Goal: Task Accomplishment & Management: Manage account settings

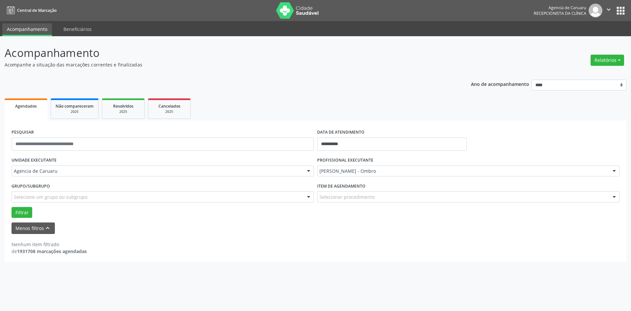
select select "*"
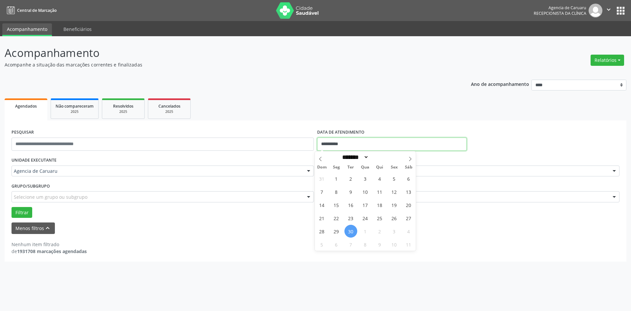
click at [337, 145] on input "**********" at bounding box center [392, 143] width 150 height 13
click at [336, 230] on span "29" at bounding box center [336, 231] width 13 height 13
type input "**********"
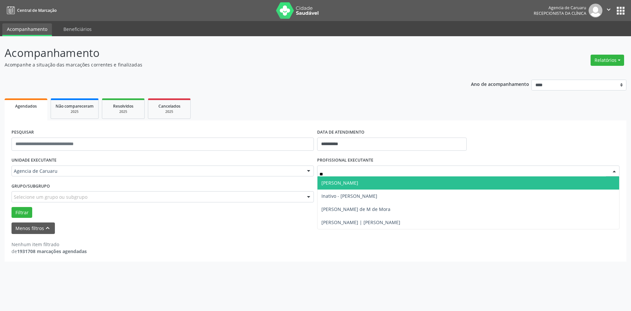
type input "***"
click at [358, 183] on span "[PERSON_NAME]" at bounding box center [340, 182] width 37 height 6
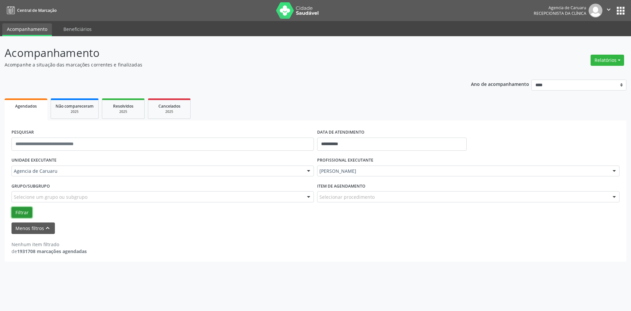
click at [21, 214] on button "Filtrar" at bounding box center [22, 212] width 21 height 11
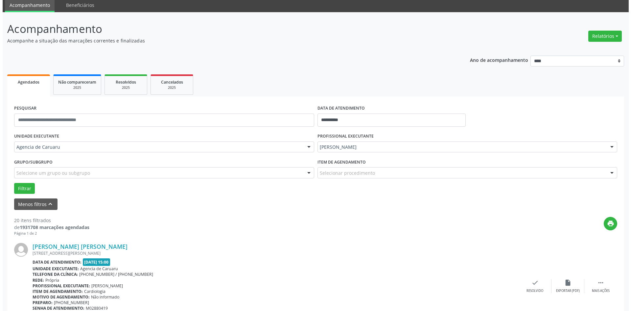
scroll to position [99, 0]
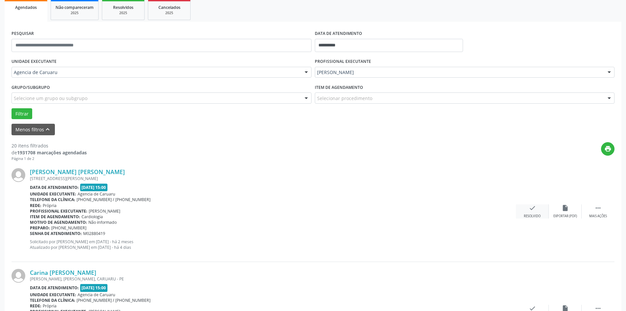
click at [537, 214] on div "Resolvido" at bounding box center [532, 216] width 17 height 5
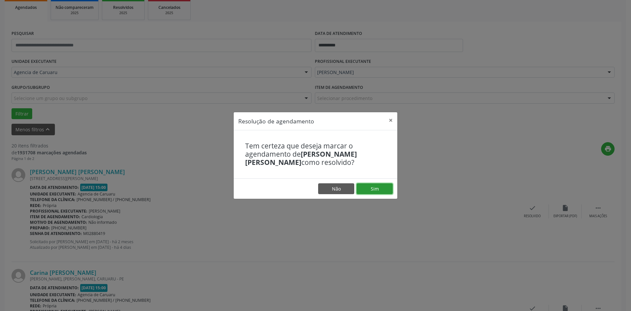
click at [381, 189] on button "Sim" at bounding box center [375, 188] width 36 height 11
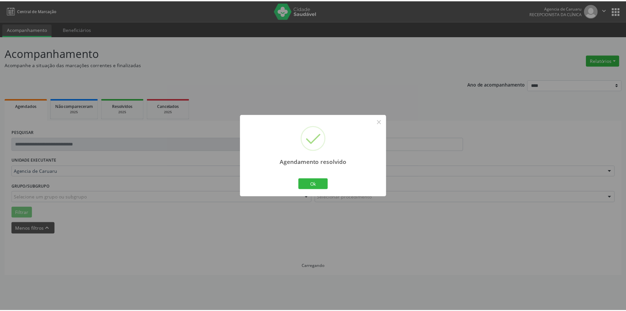
scroll to position [0, 0]
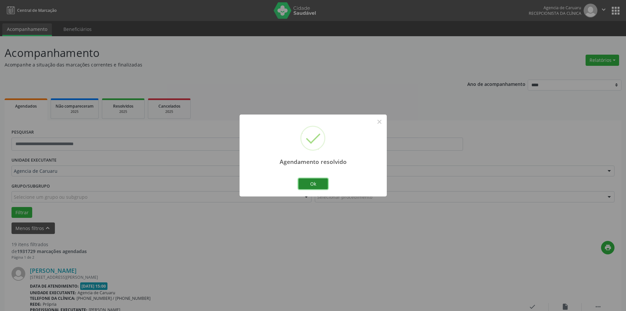
click at [303, 186] on button "Ok" at bounding box center [313, 183] width 30 height 11
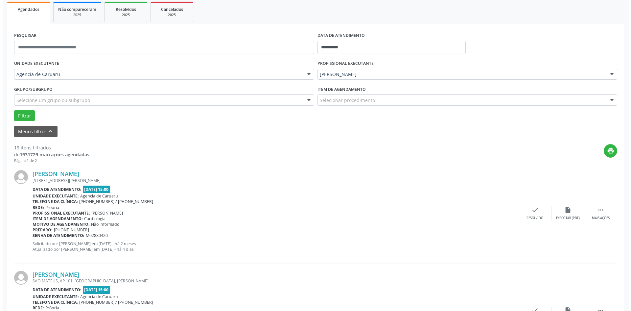
scroll to position [99, 0]
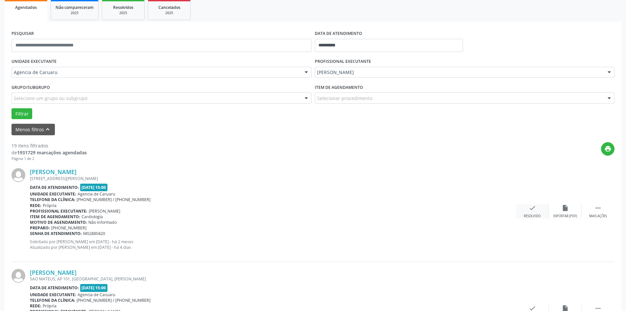
click at [536, 212] on div "check Resolvido" at bounding box center [532, 211] width 33 height 14
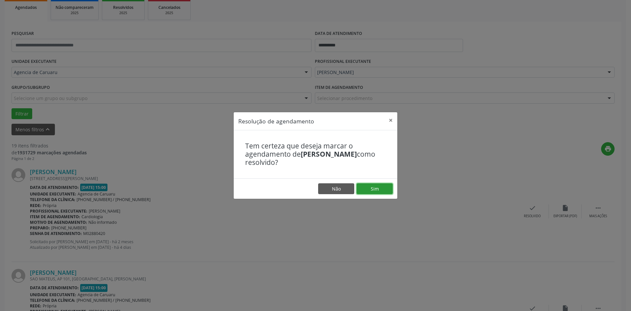
click at [382, 189] on button "Sim" at bounding box center [375, 188] width 36 height 11
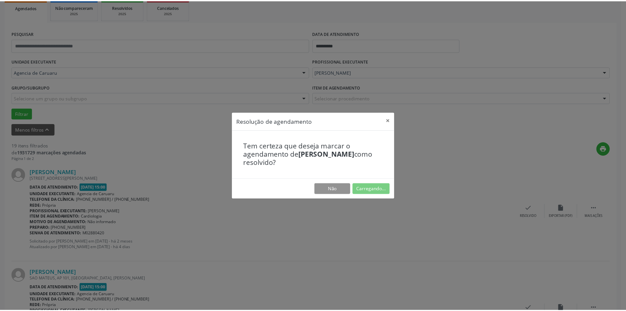
scroll to position [0, 0]
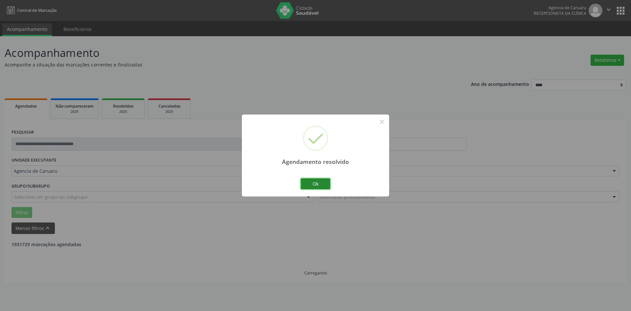
click at [310, 182] on button "Ok" at bounding box center [316, 183] width 30 height 11
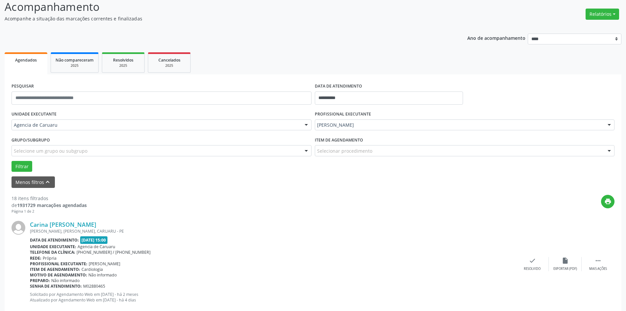
scroll to position [99, 0]
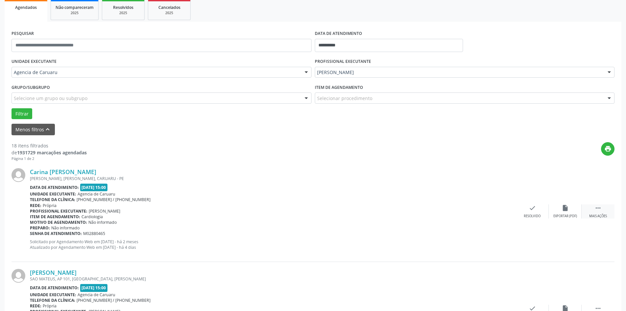
click at [598, 209] on icon "" at bounding box center [598, 207] width 7 height 7
click at [571, 209] on div "alarm_off Não compareceu" at bounding box center [565, 211] width 33 height 14
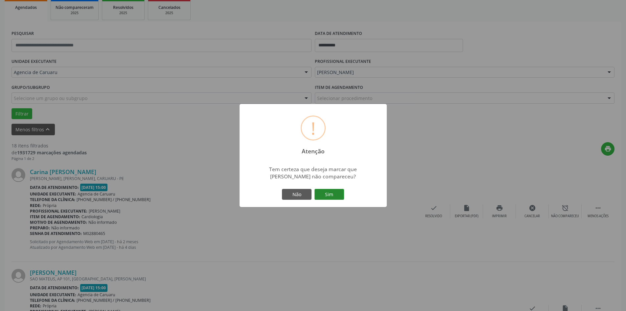
click at [326, 196] on button "Sim" at bounding box center [330, 194] width 30 height 11
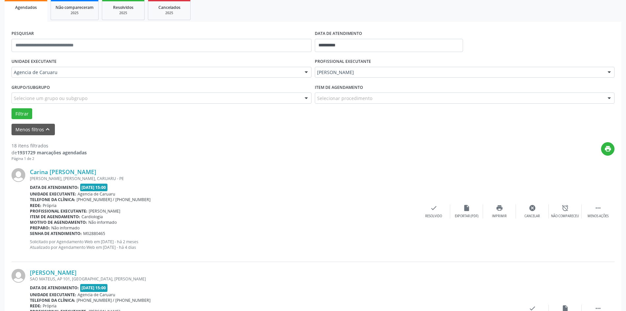
scroll to position [0, 0]
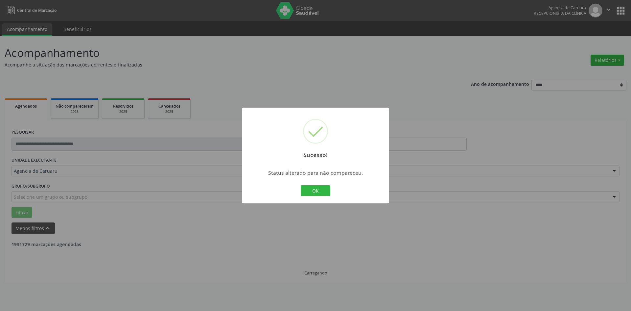
drag, startPoint x: 314, startPoint y: 191, endPoint x: 238, endPoint y: 223, distance: 82.8
click at [312, 192] on button "OK" at bounding box center [316, 190] width 30 height 11
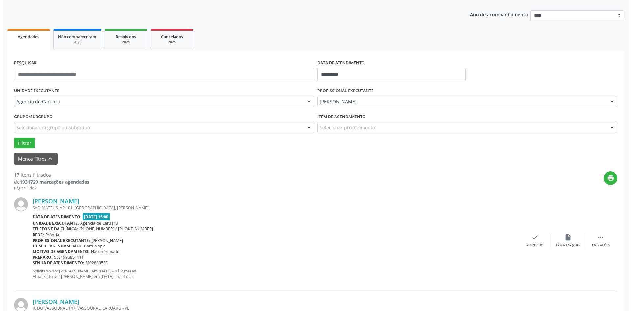
scroll to position [99, 0]
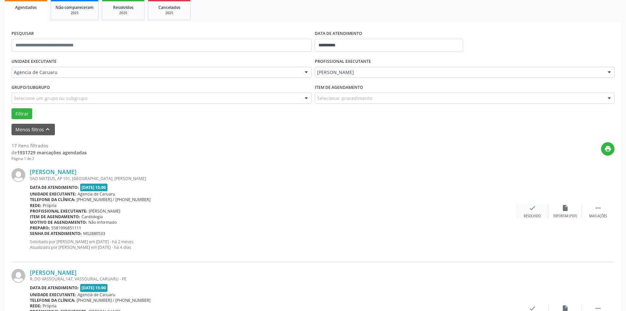
click at [528, 213] on div "check Resolvido" at bounding box center [532, 211] width 33 height 14
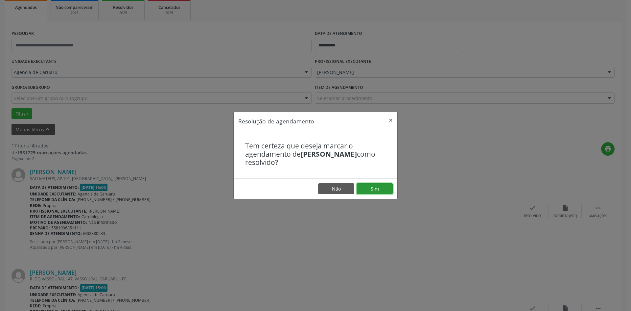
click at [377, 193] on button "Sim" at bounding box center [375, 188] width 36 height 11
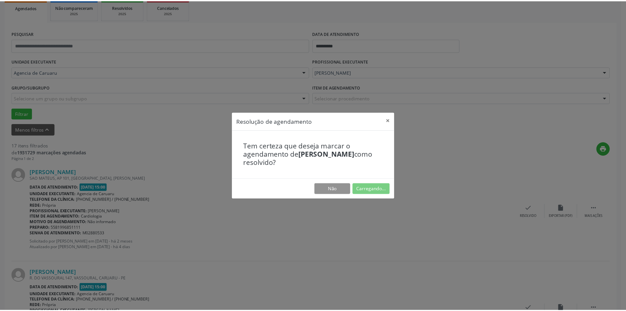
scroll to position [0, 0]
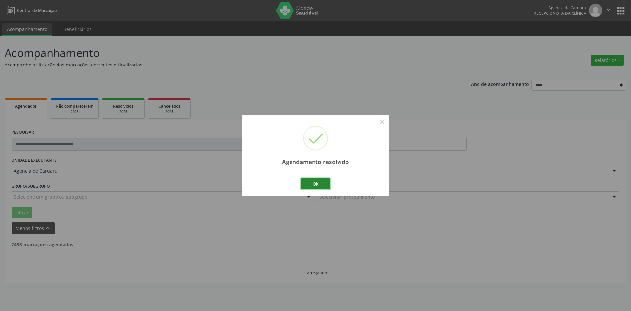
click at [319, 185] on button "Ok" at bounding box center [316, 183] width 30 height 11
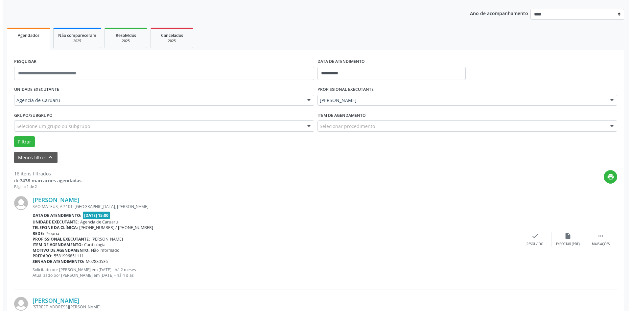
scroll to position [99, 0]
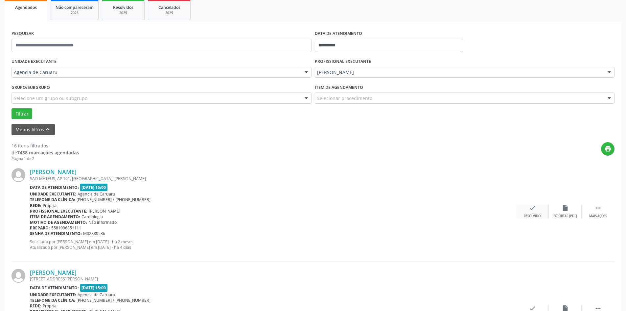
click at [536, 212] on div "check Resolvido" at bounding box center [532, 211] width 33 height 14
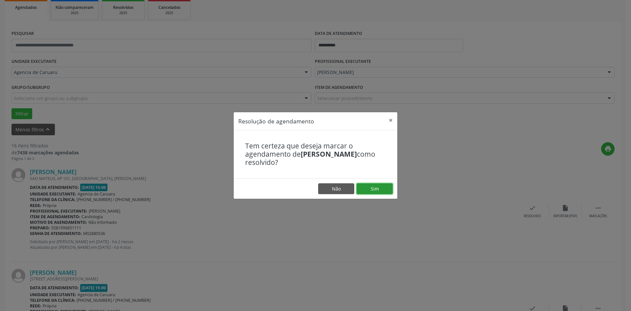
click at [379, 186] on button "Sim" at bounding box center [375, 188] width 36 height 11
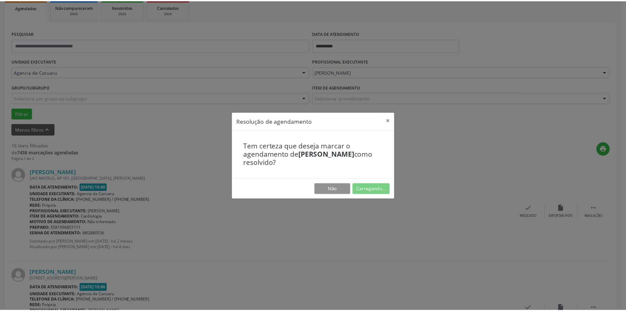
scroll to position [0, 0]
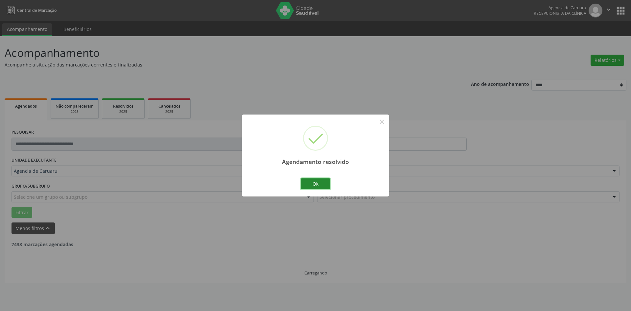
click at [320, 186] on button "Ok" at bounding box center [316, 183] width 30 height 11
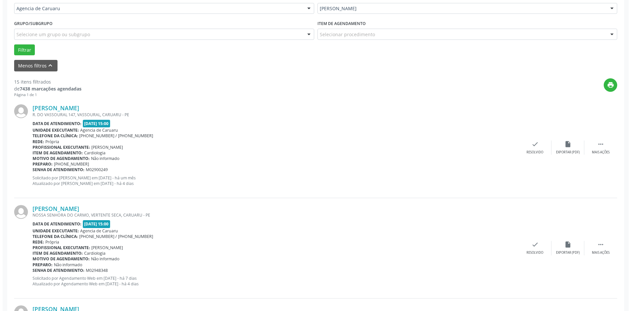
scroll to position [164, 0]
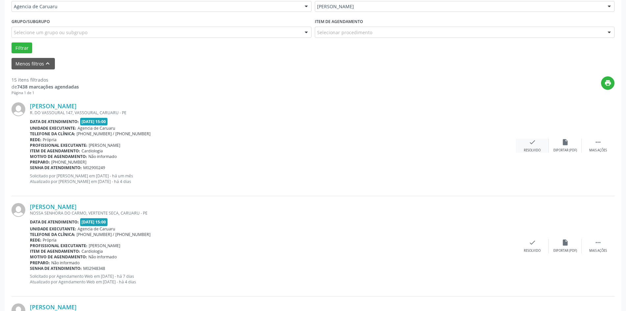
click at [530, 142] on icon "check" at bounding box center [532, 141] width 7 height 7
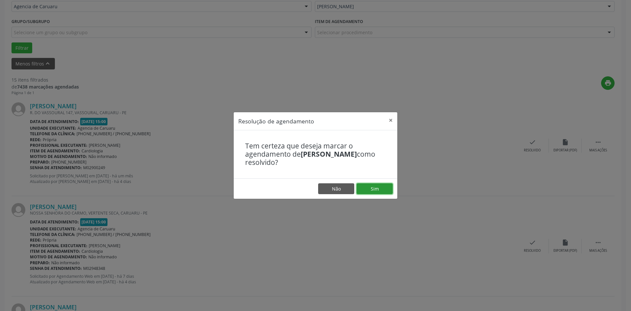
click at [384, 188] on button "Sim" at bounding box center [375, 188] width 36 height 11
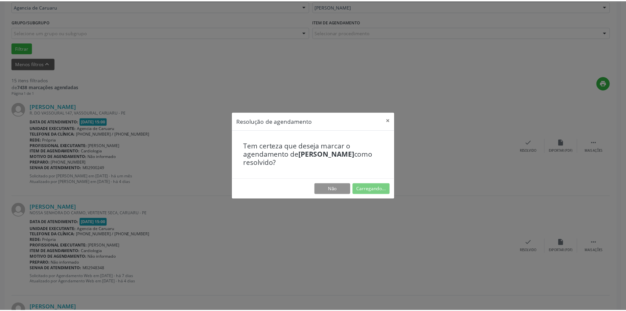
scroll to position [0, 0]
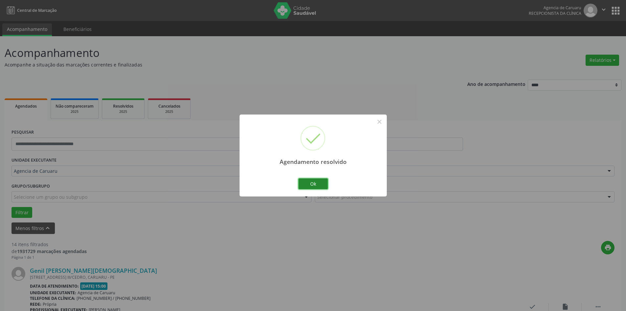
click at [317, 186] on button "Ok" at bounding box center [313, 183] width 30 height 11
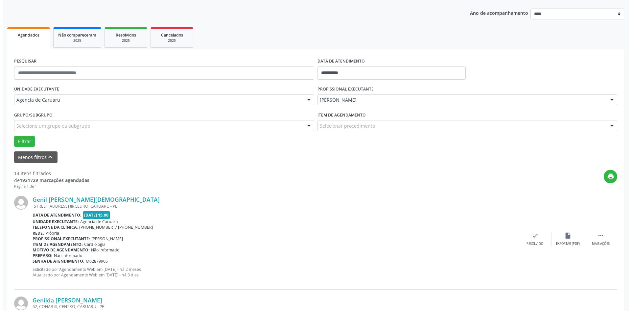
scroll to position [99, 0]
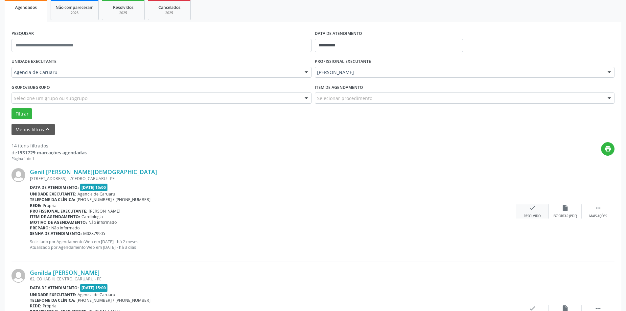
click at [535, 214] on div "Resolvido" at bounding box center [532, 216] width 17 height 5
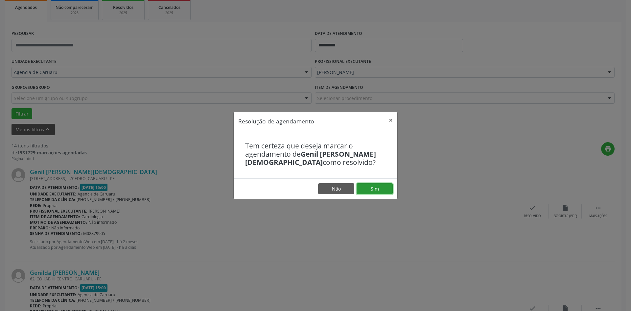
click at [384, 192] on button "Sim" at bounding box center [375, 188] width 36 height 11
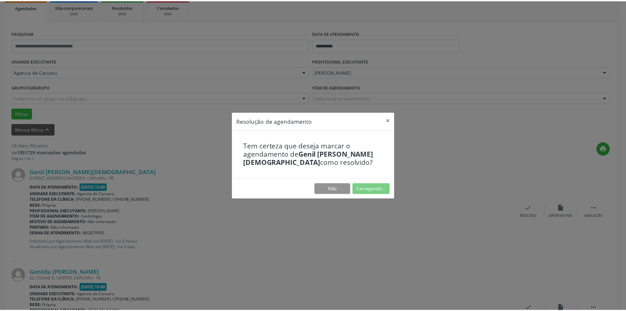
scroll to position [0, 0]
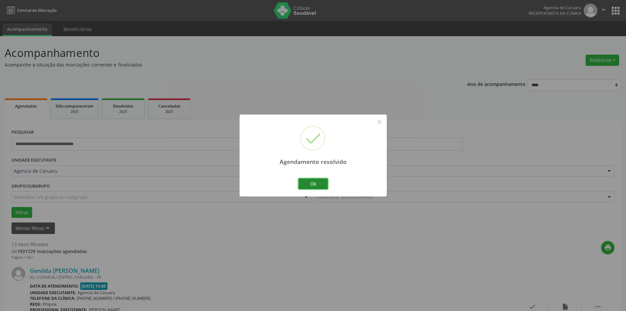
click at [314, 182] on button "Ok" at bounding box center [313, 183] width 30 height 11
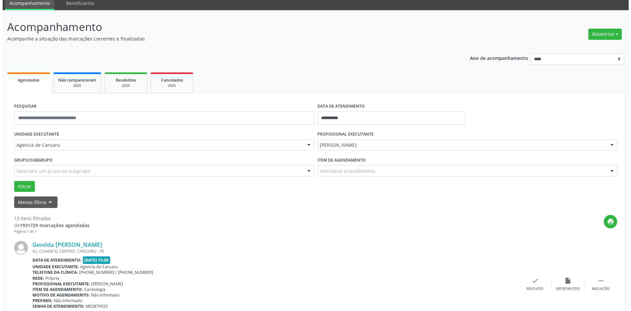
scroll to position [66, 0]
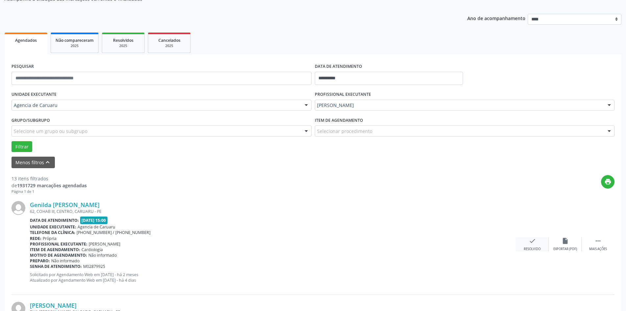
click at [530, 240] on icon "check" at bounding box center [532, 240] width 7 height 7
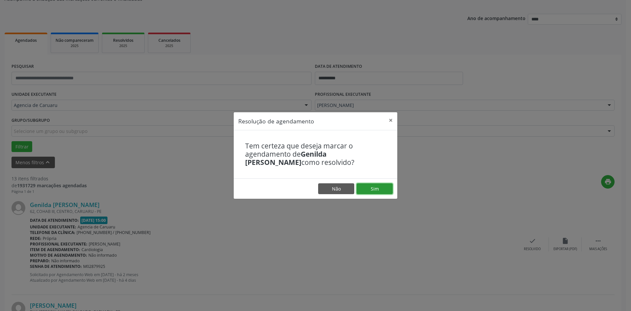
click at [370, 188] on button "Sim" at bounding box center [375, 188] width 36 height 11
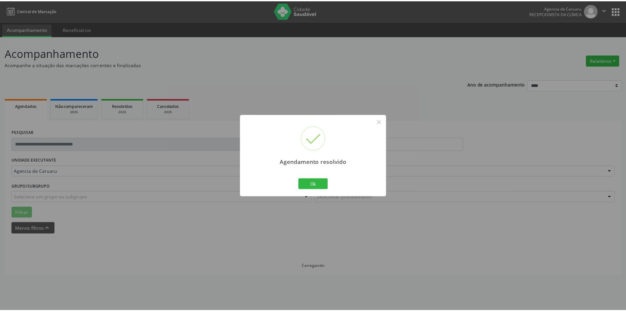
scroll to position [0, 0]
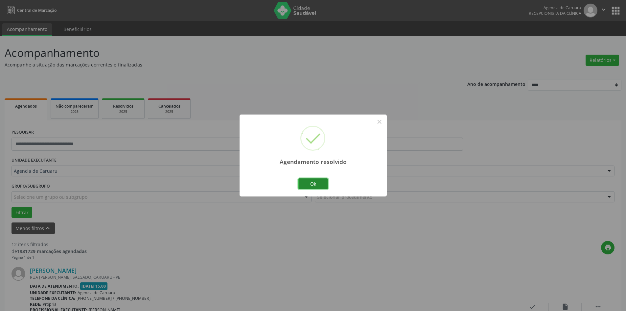
click at [311, 181] on button "Ok" at bounding box center [313, 183] width 30 height 11
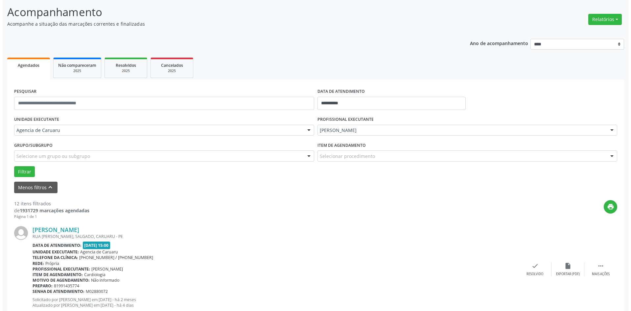
scroll to position [99, 0]
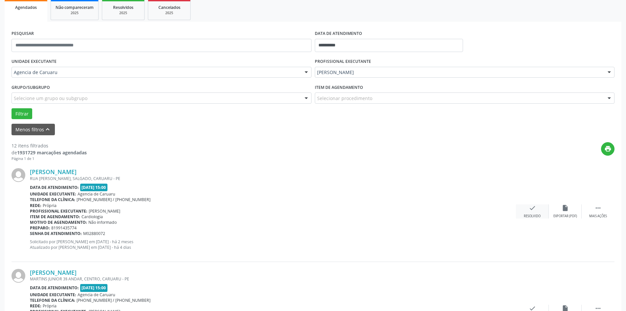
click at [532, 214] on div "Resolvido" at bounding box center [532, 216] width 17 height 5
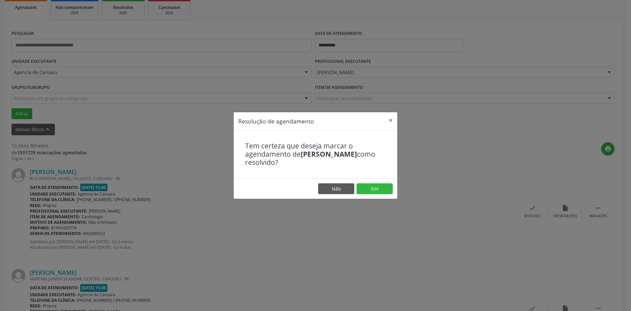
click at [376, 181] on footer "Não Sim" at bounding box center [316, 188] width 164 height 21
click at [375, 184] on button "Sim" at bounding box center [375, 188] width 36 height 11
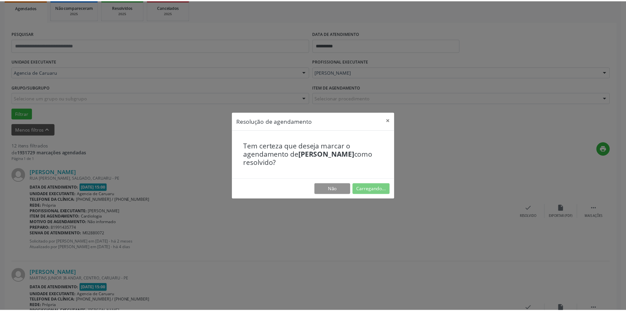
scroll to position [0, 0]
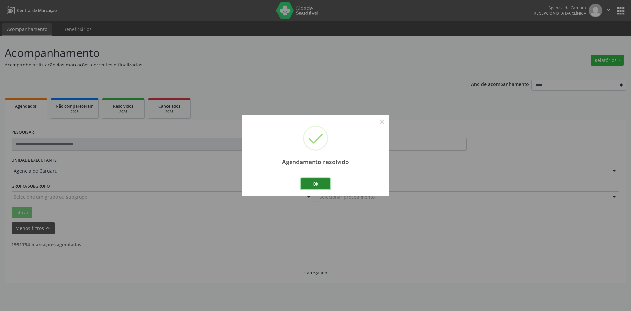
click at [320, 185] on button "Ok" at bounding box center [316, 183] width 30 height 11
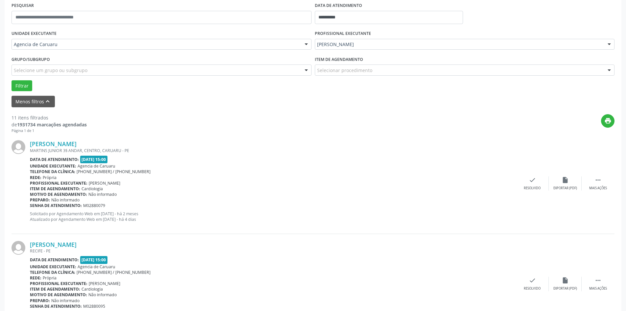
scroll to position [131, 0]
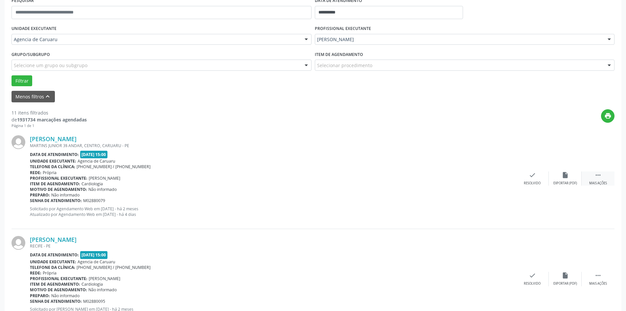
click at [597, 182] on div "Mais ações" at bounding box center [598, 183] width 18 height 5
click at [567, 179] on div "alarm_off Não compareceu" at bounding box center [565, 178] width 33 height 14
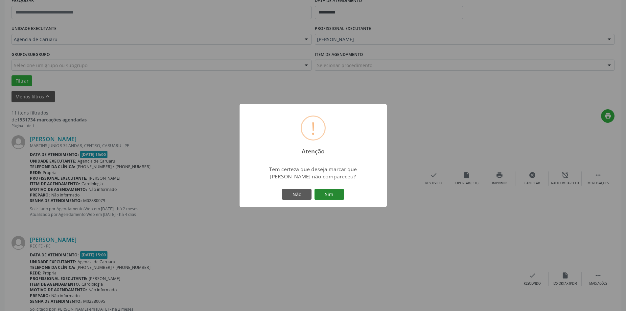
click at [333, 195] on button "Sim" at bounding box center [330, 194] width 30 height 11
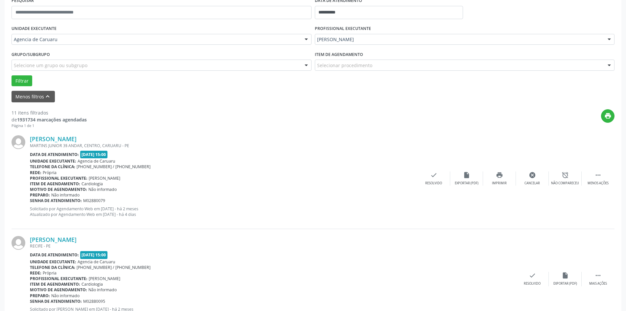
scroll to position [0, 0]
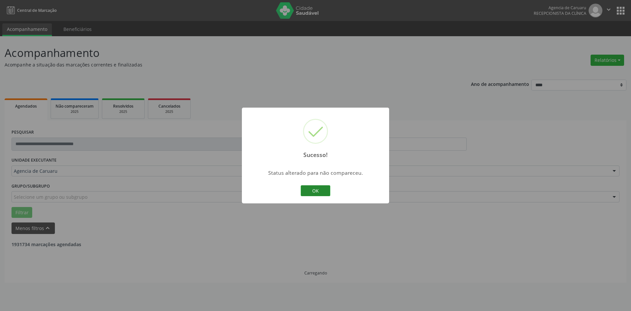
click at [310, 191] on button "OK" at bounding box center [316, 190] width 30 height 11
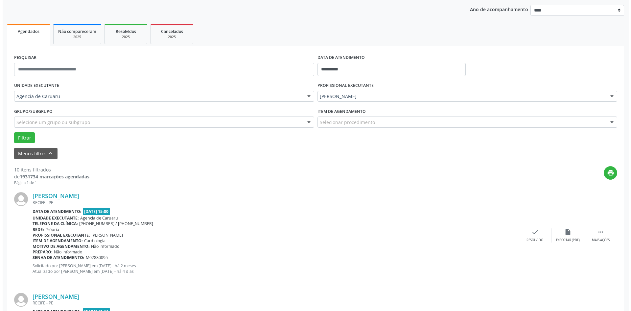
scroll to position [99, 0]
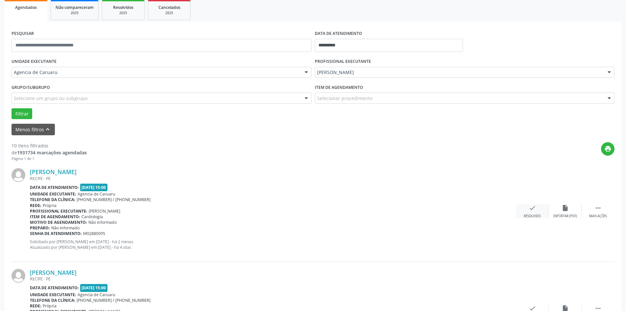
click at [537, 207] on div "check Resolvido" at bounding box center [532, 211] width 33 height 14
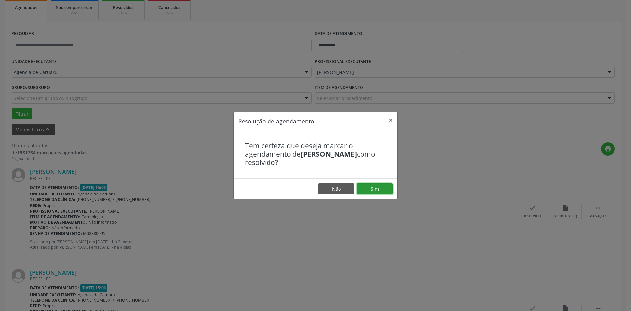
click at [381, 184] on button "Sim" at bounding box center [375, 188] width 36 height 11
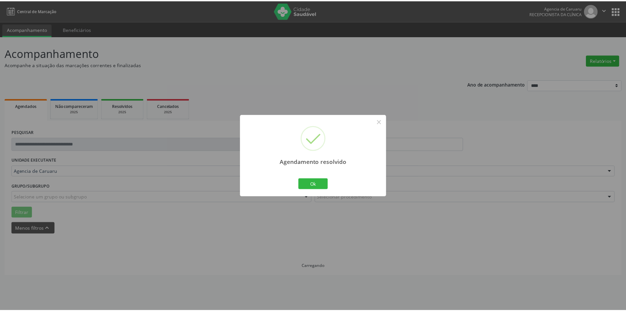
scroll to position [0, 0]
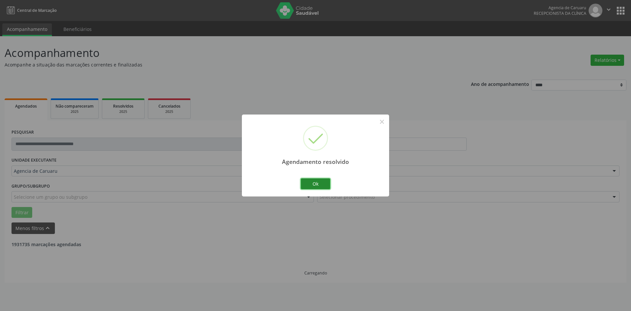
click at [309, 180] on button "Ok" at bounding box center [316, 183] width 30 height 11
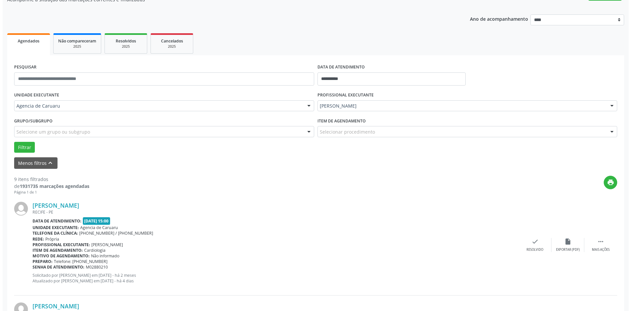
scroll to position [66, 0]
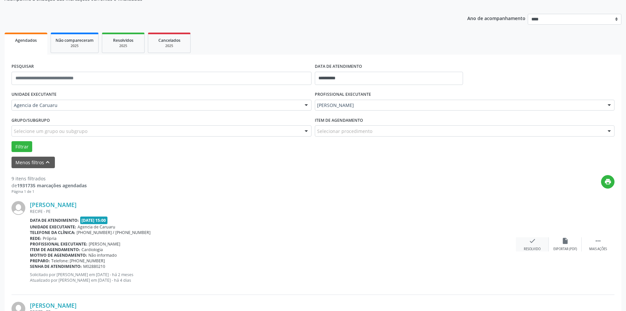
click at [532, 242] on icon "check" at bounding box center [532, 240] width 7 height 7
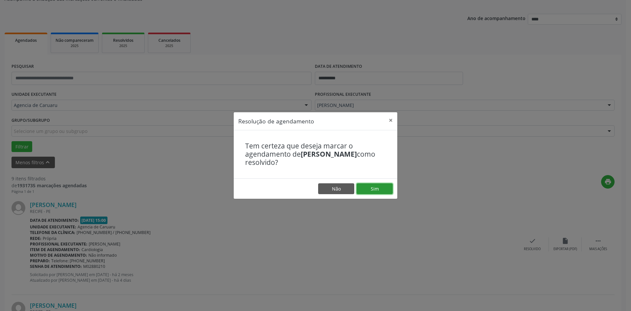
click at [381, 188] on button "Sim" at bounding box center [375, 188] width 36 height 11
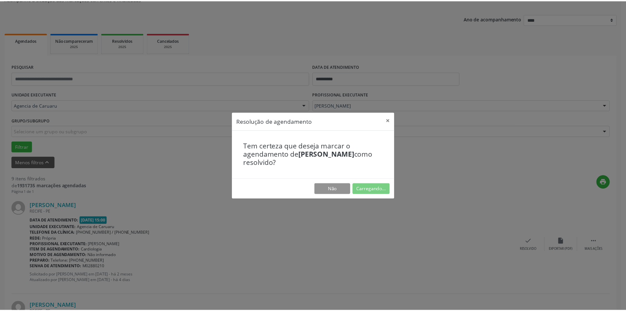
scroll to position [0, 0]
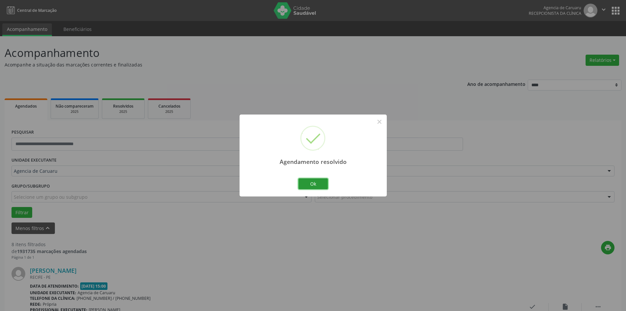
drag, startPoint x: 322, startPoint y: 185, endPoint x: 222, endPoint y: 147, distance: 107.2
click at [317, 183] on button "Ok" at bounding box center [313, 183] width 30 height 11
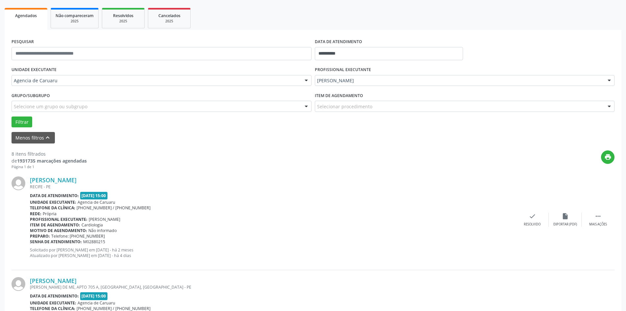
scroll to position [99, 0]
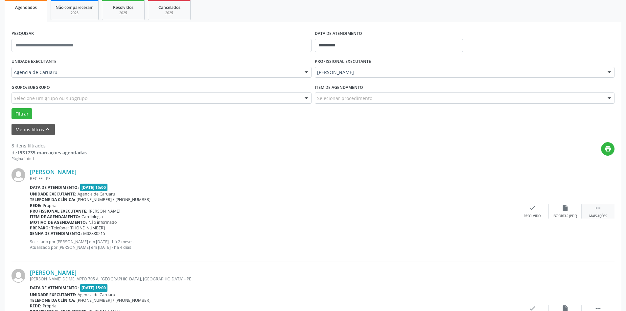
click at [589, 206] on div " Mais ações" at bounding box center [598, 211] width 33 height 14
click at [562, 207] on icon "alarm_off" at bounding box center [565, 207] width 7 height 7
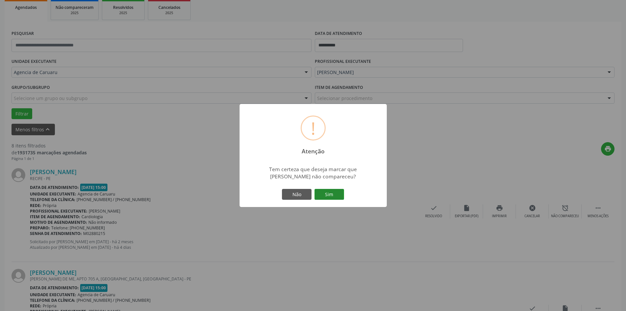
click at [326, 195] on button "Sim" at bounding box center [330, 194] width 30 height 11
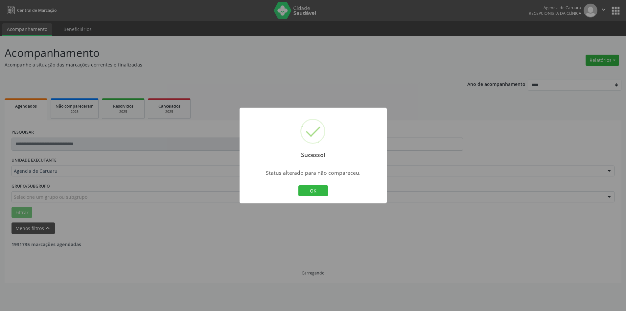
scroll to position [0, 0]
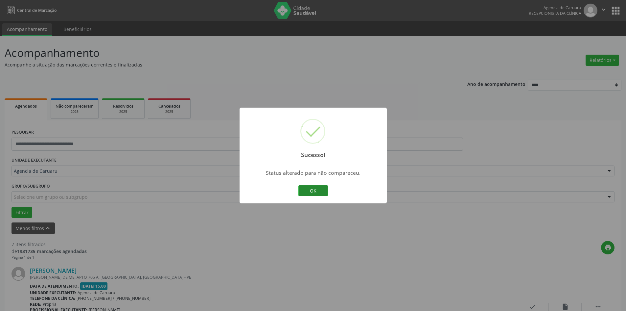
click at [308, 186] on button "OK" at bounding box center [313, 190] width 30 height 11
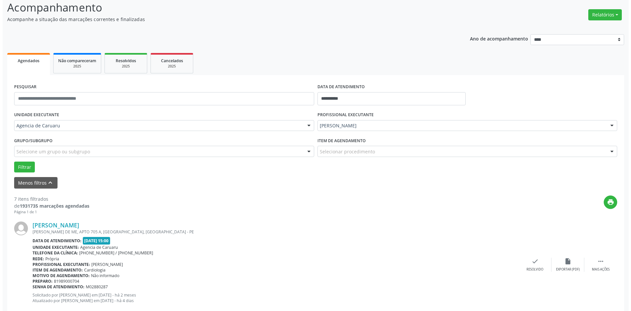
scroll to position [99, 0]
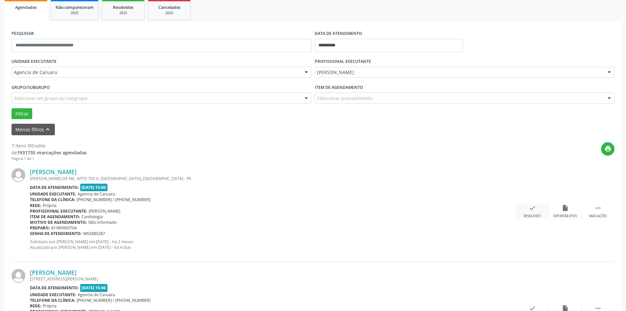
click at [529, 215] on div "Resolvido" at bounding box center [532, 216] width 17 height 5
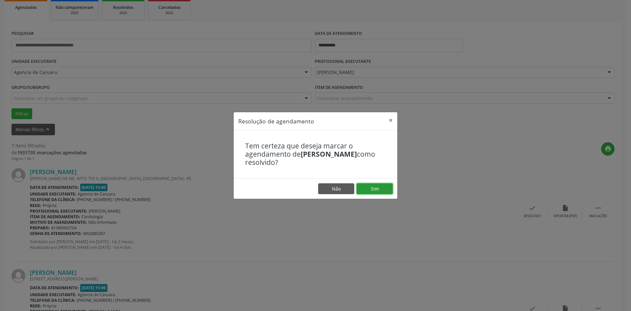
click at [374, 192] on button "Sim" at bounding box center [375, 188] width 36 height 11
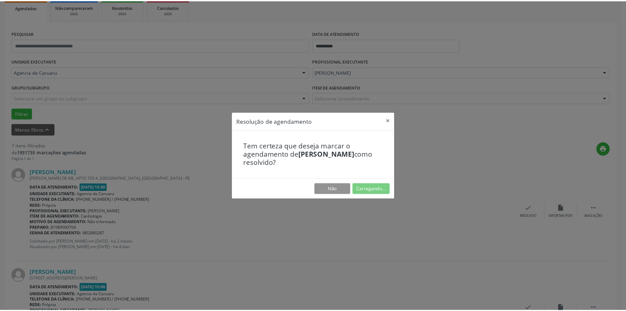
scroll to position [0, 0]
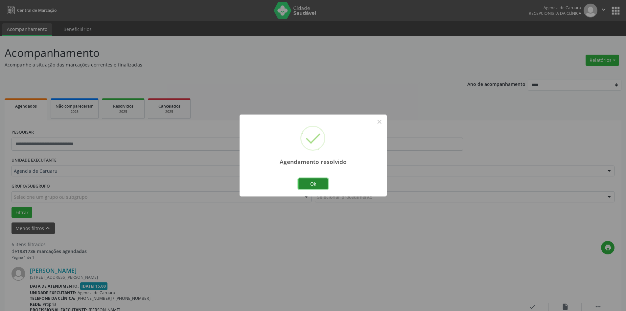
click at [320, 184] on button "Ok" at bounding box center [313, 183] width 30 height 11
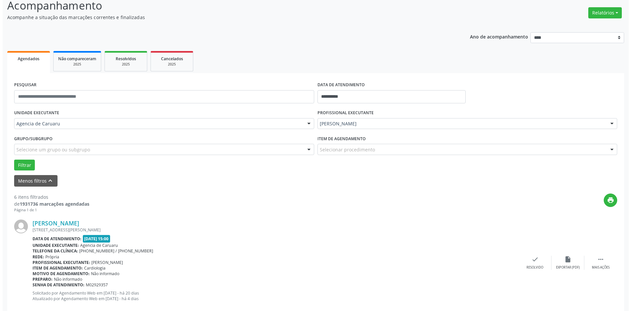
scroll to position [99, 0]
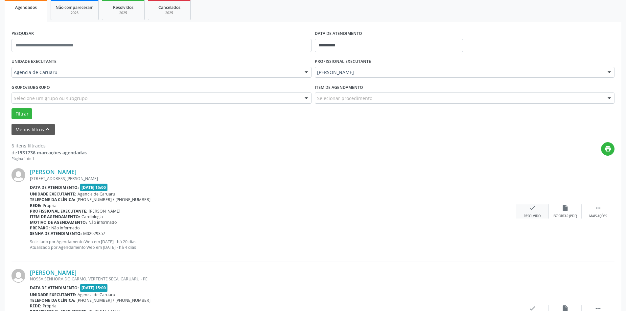
click at [537, 212] on div "check Resolvido" at bounding box center [532, 211] width 33 height 14
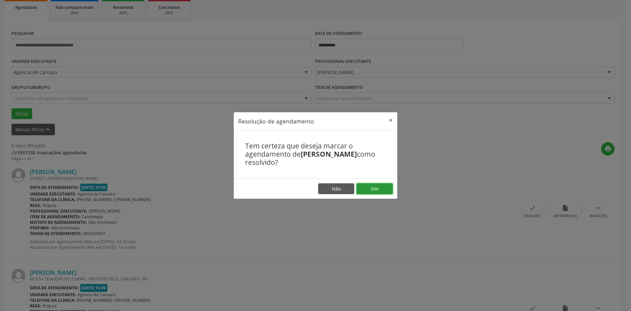
click at [381, 189] on button "Sim" at bounding box center [375, 188] width 36 height 11
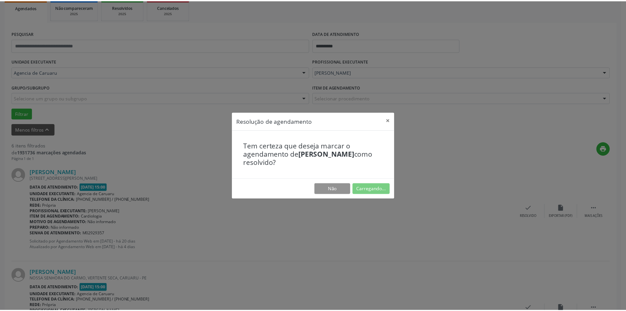
scroll to position [0, 0]
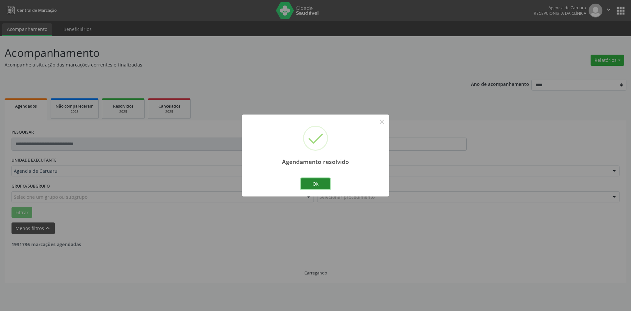
click at [310, 182] on button "Ok" at bounding box center [316, 183] width 30 height 11
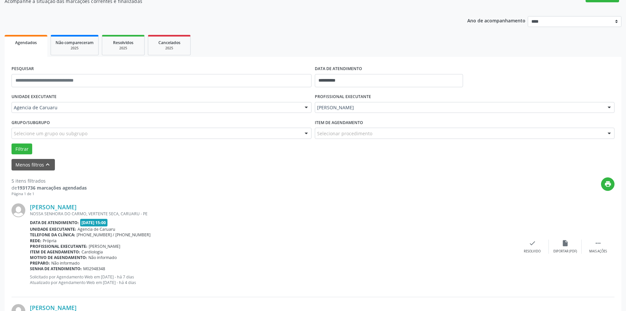
scroll to position [66, 0]
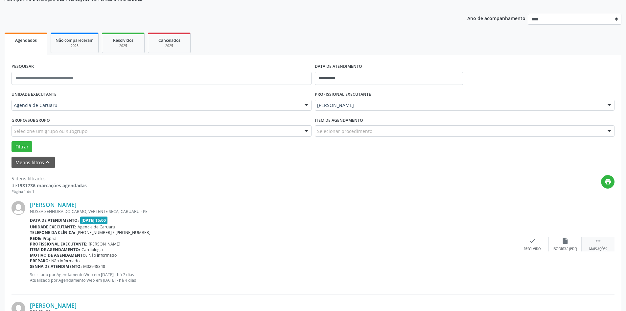
click at [600, 249] on div "Mais ações" at bounding box center [598, 249] width 18 height 5
click at [557, 243] on div "alarm_off Não compareceu" at bounding box center [565, 244] width 33 height 14
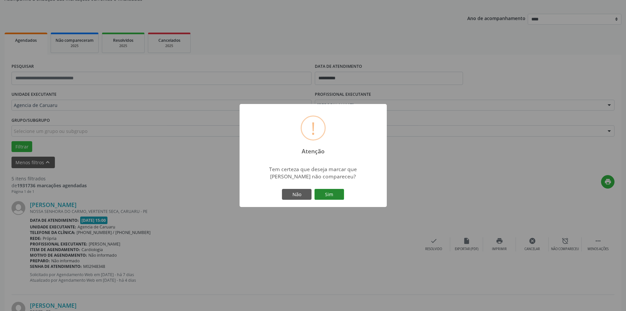
click at [339, 197] on button "Sim" at bounding box center [330, 194] width 30 height 11
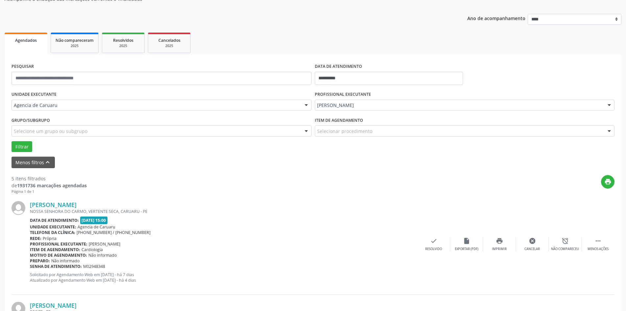
scroll to position [0, 0]
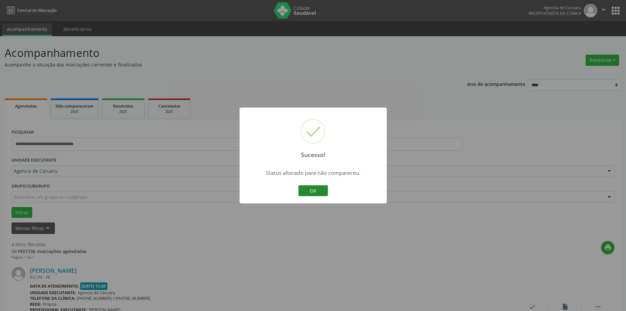
click at [318, 192] on button "OK" at bounding box center [313, 190] width 30 height 11
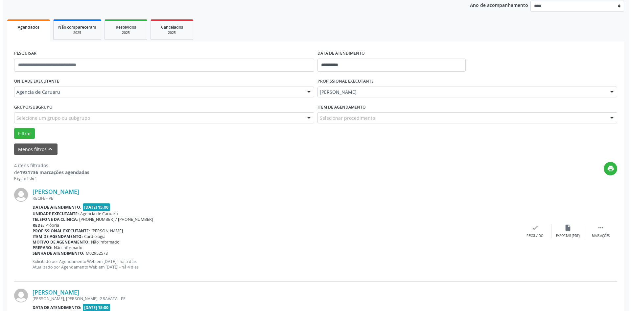
scroll to position [99, 0]
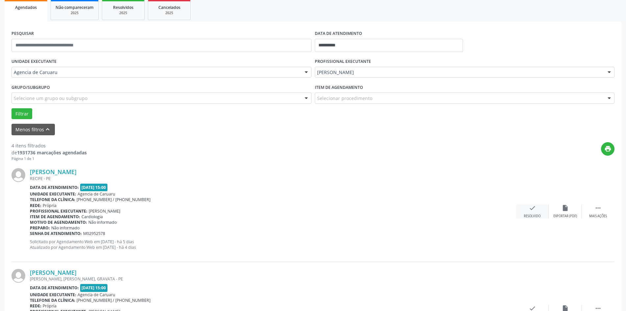
click at [533, 211] on icon "check" at bounding box center [532, 207] width 7 height 7
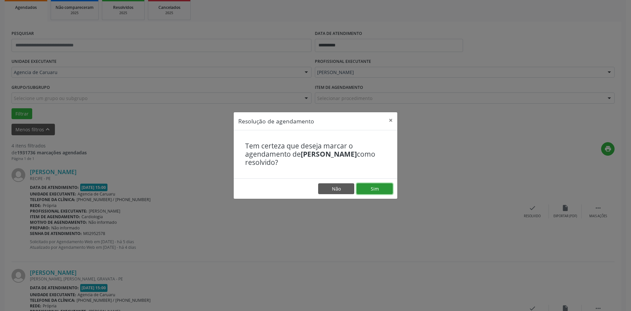
click at [379, 188] on button "Sim" at bounding box center [375, 188] width 36 height 11
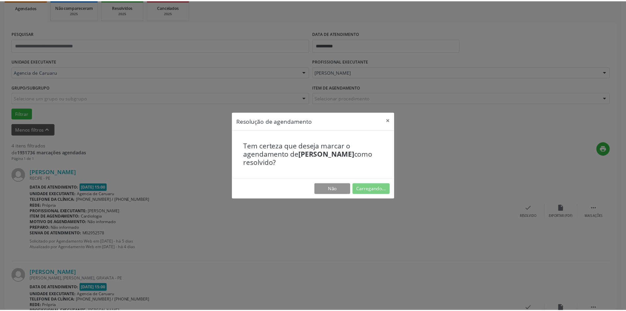
scroll to position [0, 0]
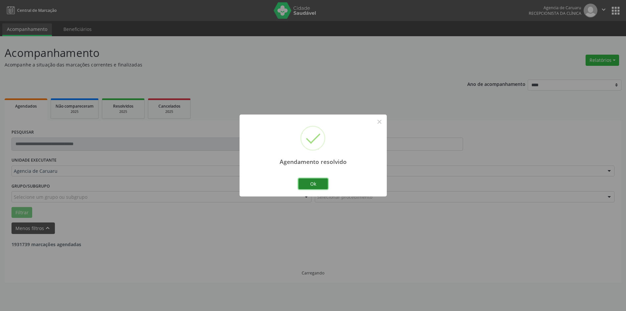
click at [319, 184] on button "Ok" at bounding box center [313, 183] width 30 height 11
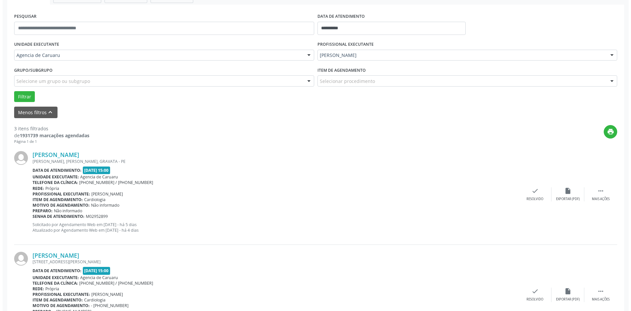
scroll to position [131, 0]
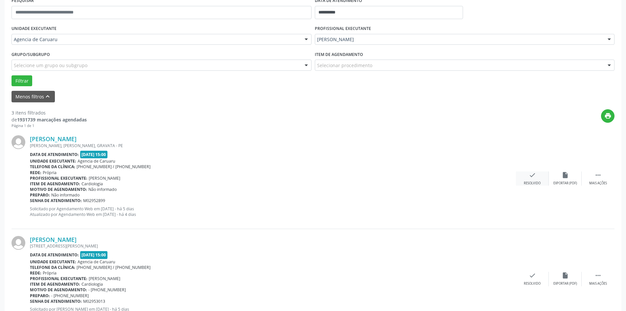
click at [527, 180] on div "check Resolvido" at bounding box center [532, 178] width 33 height 14
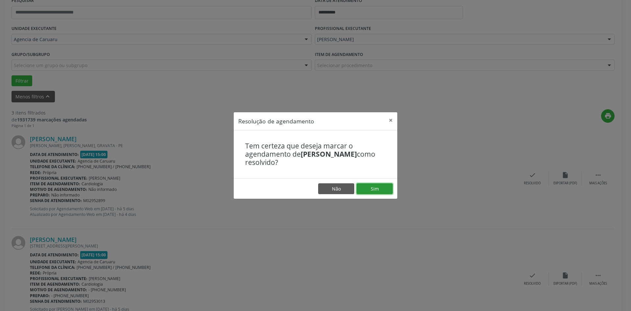
click at [372, 185] on button "Sim" at bounding box center [375, 188] width 36 height 11
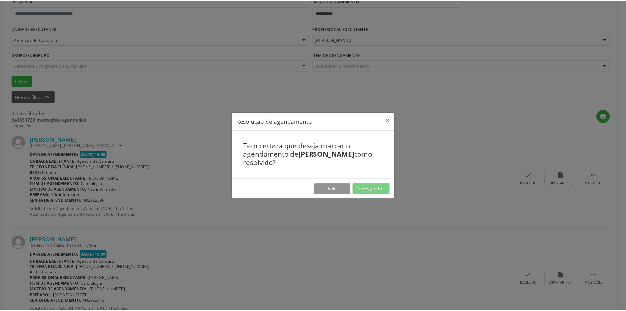
scroll to position [0, 0]
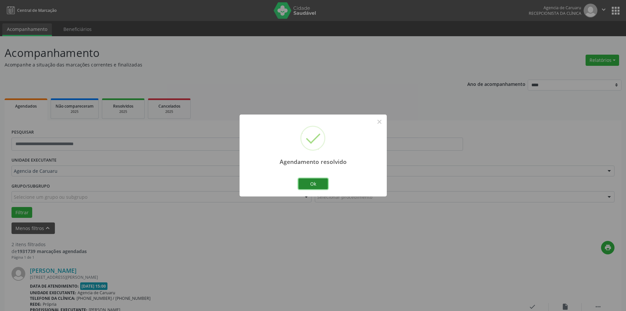
click at [321, 183] on button "Ok" at bounding box center [313, 183] width 30 height 11
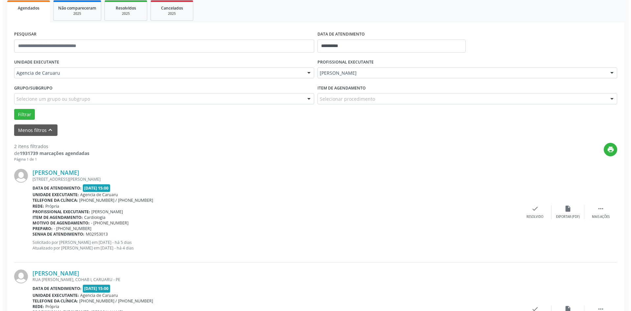
scroll to position [99, 0]
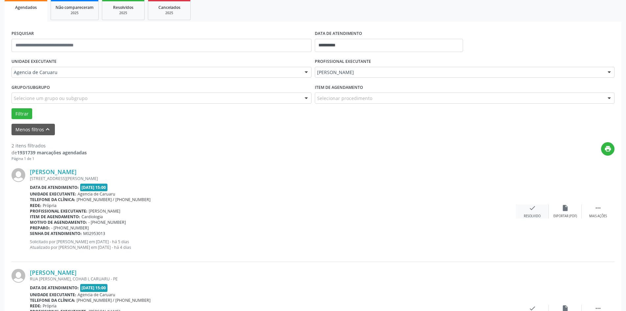
click at [530, 211] on icon "check" at bounding box center [532, 207] width 7 height 7
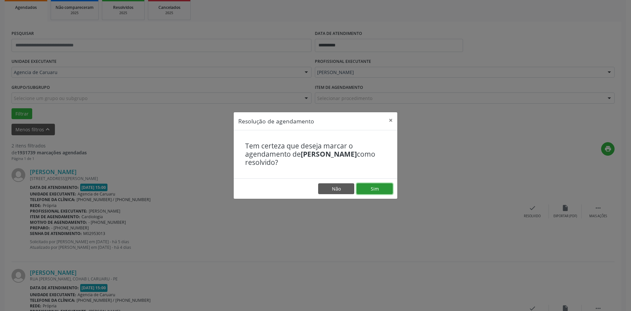
click at [382, 192] on button "Sim" at bounding box center [375, 188] width 36 height 11
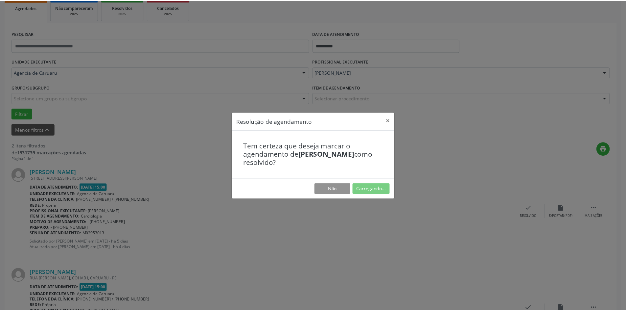
scroll to position [0, 0]
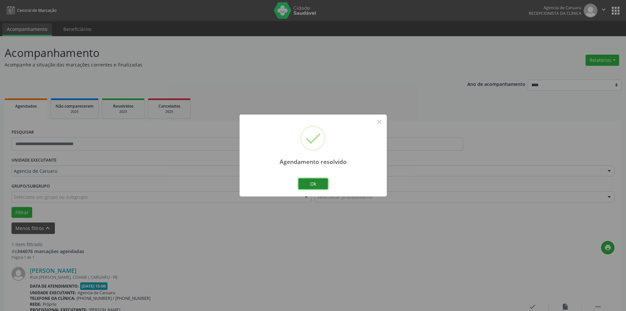
click at [317, 186] on button "Ok" at bounding box center [313, 183] width 30 height 11
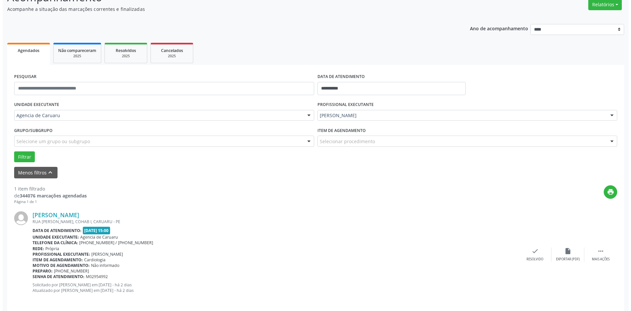
scroll to position [61, 0]
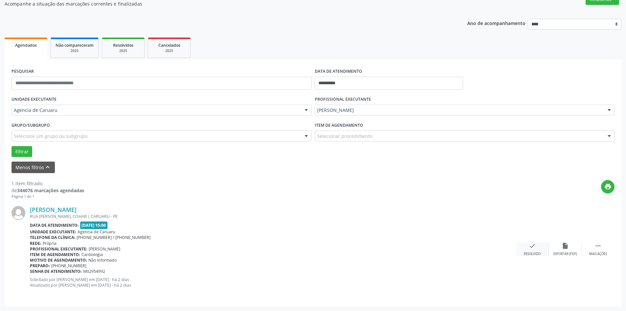
click at [532, 249] on icon "check" at bounding box center [532, 245] width 7 height 7
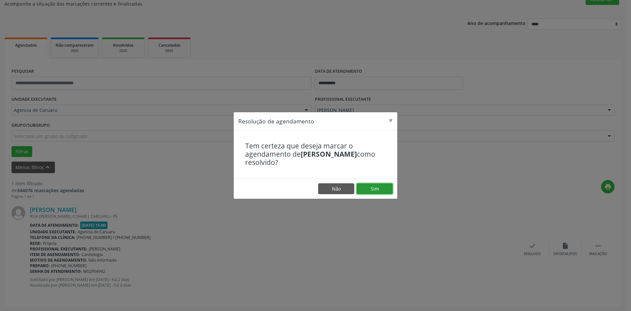
click at [386, 191] on button "Sim" at bounding box center [375, 188] width 36 height 11
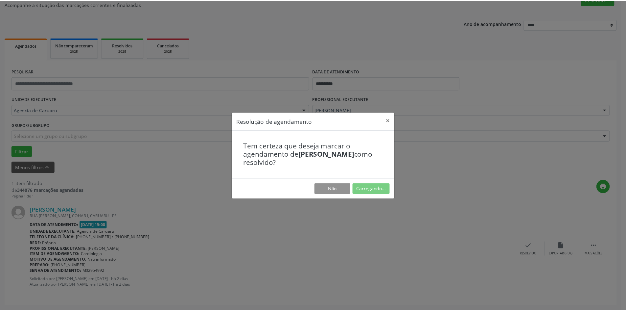
scroll to position [0, 0]
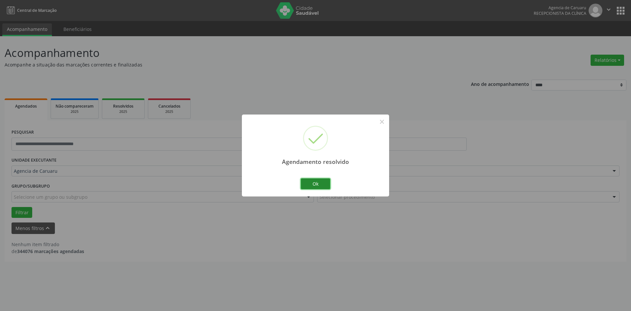
click at [324, 184] on button "Ok" at bounding box center [316, 183] width 30 height 11
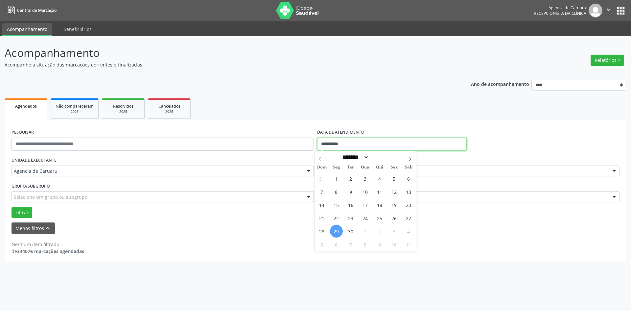
click at [344, 140] on input "**********" at bounding box center [392, 143] width 150 height 13
click at [350, 230] on span "30" at bounding box center [351, 231] width 13 height 13
type input "**********"
click at [350, 230] on span "30" at bounding box center [351, 231] width 13 height 13
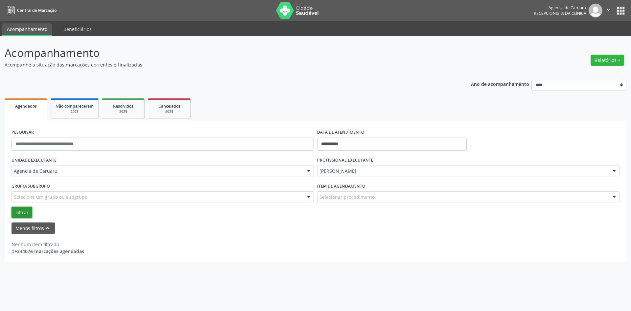
click at [25, 213] on button "Filtrar" at bounding box center [22, 212] width 21 height 11
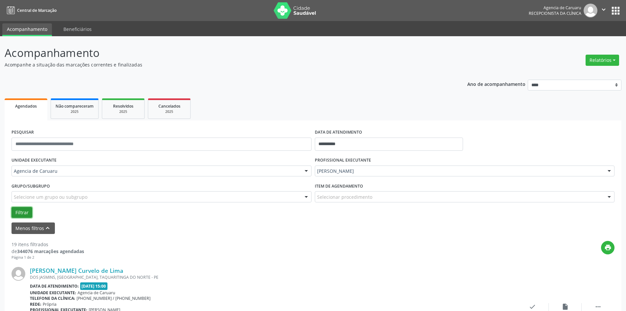
click at [24, 214] on button "Filtrar" at bounding box center [22, 212] width 21 height 11
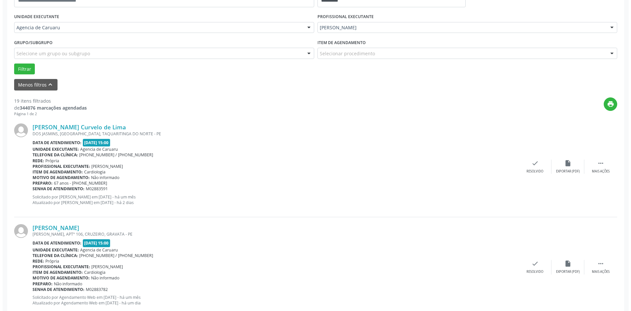
scroll to position [164, 0]
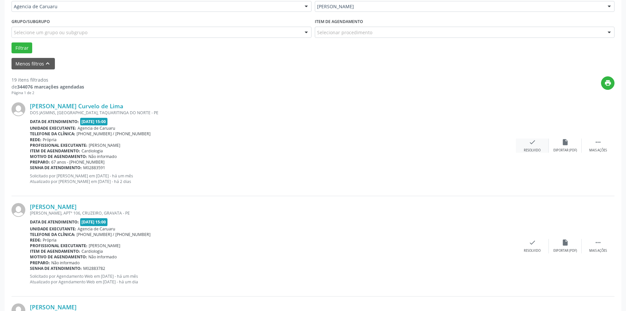
click at [537, 144] on div "check Resolvido" at bounding box center [532, 145] width 33 height 14
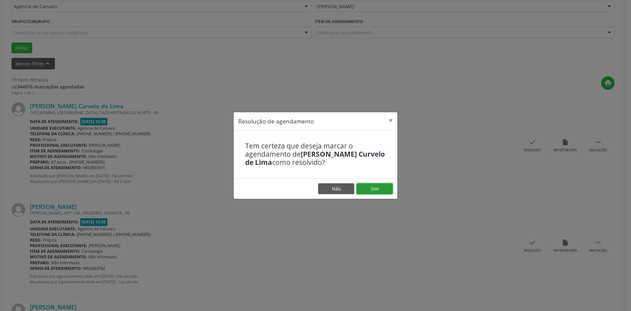
click at [380, 186] on button "Sim" at bounding box center [375, 188] width 36 height 11
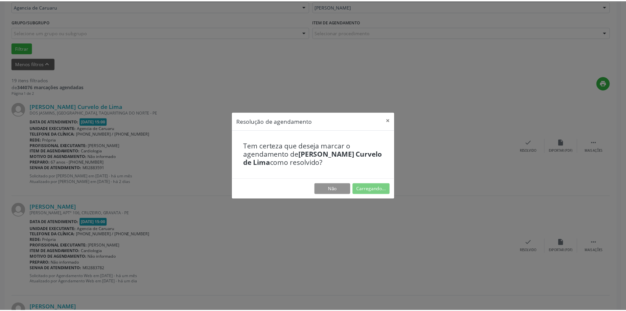
scroll to position [0, 0]
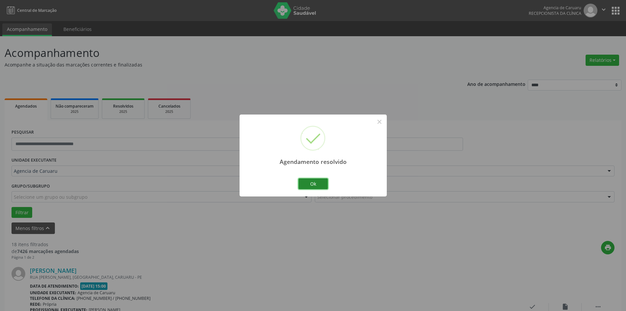
click at [323, 181] on button "Ok" at bounding box center [313, 183] width 30 height 11
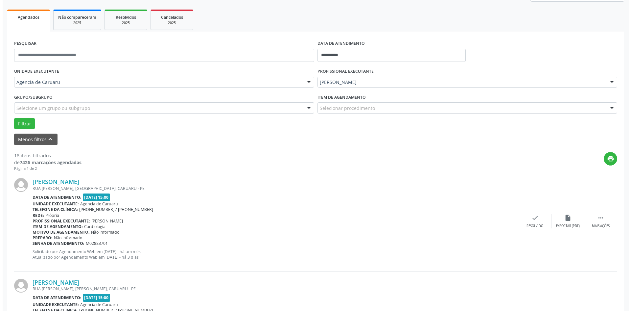
scroll to position [99, 0]
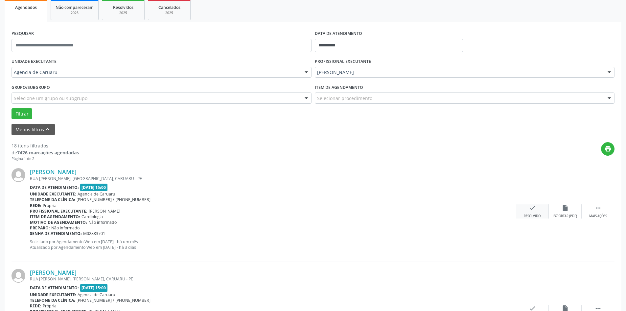
click at [530, 210] on icon "check" at bounding box center [532, 207] width 7 height 7
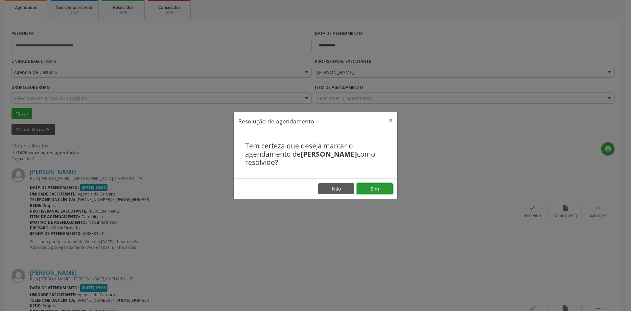
click at [381, 188] on button "Sim" at bounding box center [375, 188] width 36 height 11
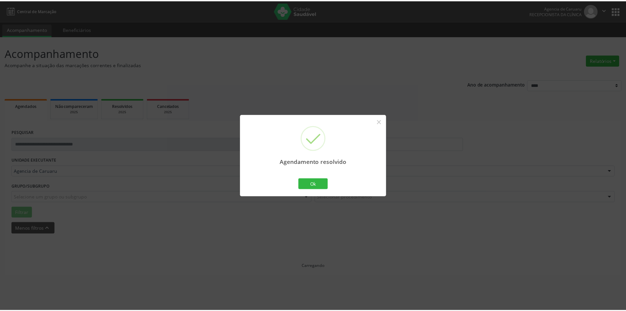
scroll to position [0, 0]
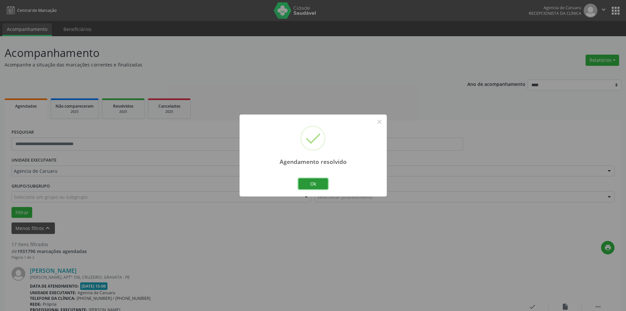
drag, startPoint x: 312, startPoint y: 183, endPoint x: 370, endPoint y: 135, distance: 76.1
click at [316, 181] on button "Ok" at bounding box center [313, 183] width 30 height 11
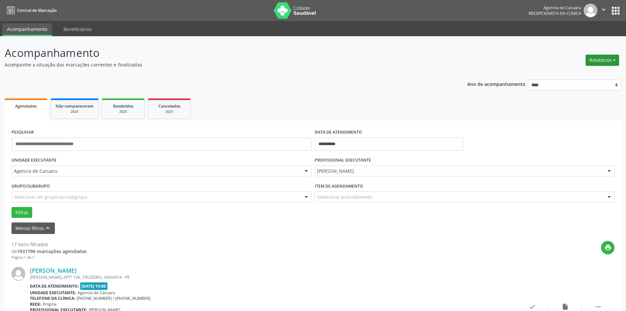
click at [594, 60] on button "Relatórios" at bounding box center [603, 60] width 34 height 11
click at [578, 72] on link "Agendamentos" at bounding box center [584, 74] width 71 height 9
select select "*"
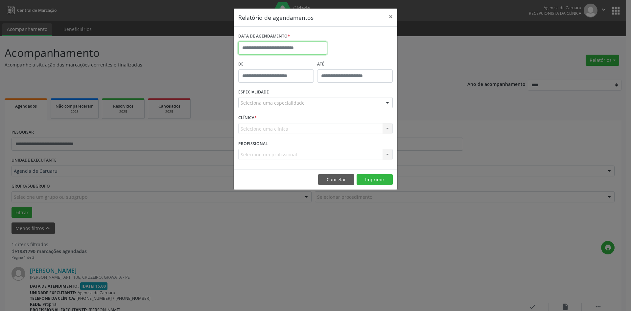
click at [278, 49] on input "text" at bounding box center [282, 47] width 89 height 13
click at [277, 82] on span "30" at bounding box center [274, 82] width 13 height 13
type input "**********"
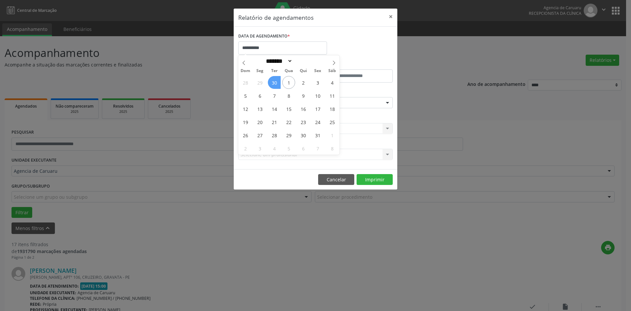
click at [277, 82] on span "30" at bounding box center [274, 82] width 13 height 13
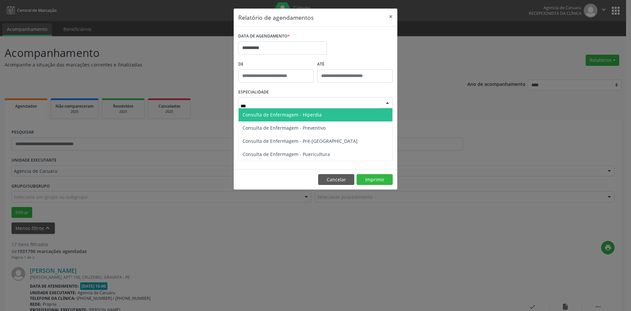
click at [255, 104] on input "***" at bounding box center [310, 105] width 139 height 13
type input "***"
click at [338, 178] on div "**********" at bounding box center [315, 99] width 164 height 182
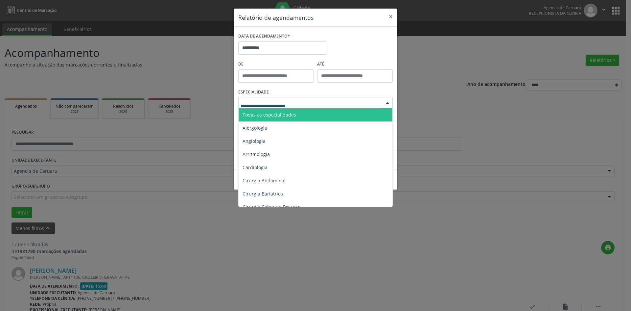
click at [273, 116] on span "Todas as especialidades" at bounding box center [270, 114] width 54 height 6
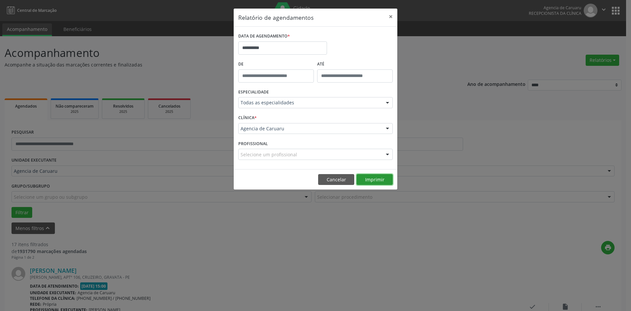
click at [379, 178] on button "Imprimir" at bounding box center [375, 179] width 36 height 11
click at [394, 15] on button "×" at bounding box center [390, 17] width 13 height 16
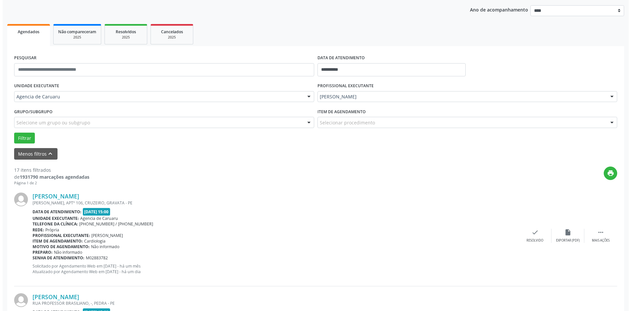
scroll to position [99, 0]
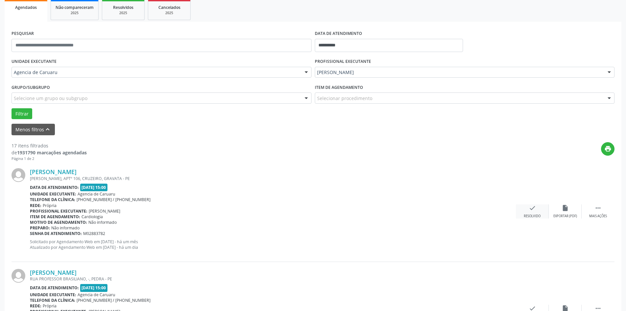
click at [534, 212] on div "check Resolvido" at bounding box center [532, 211] width 33 height 14
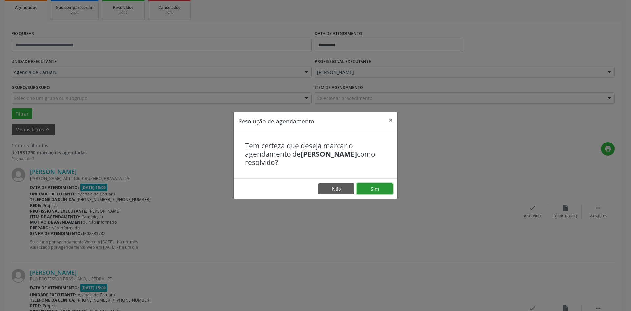
click at [375, 190] on button "Sim" at bounding box center [375, 188] width 36 height 11
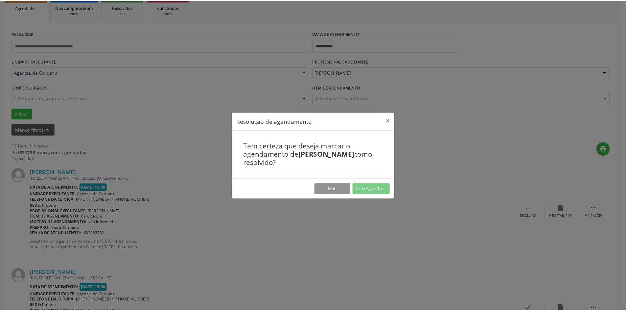
scroll to position [0, 0]
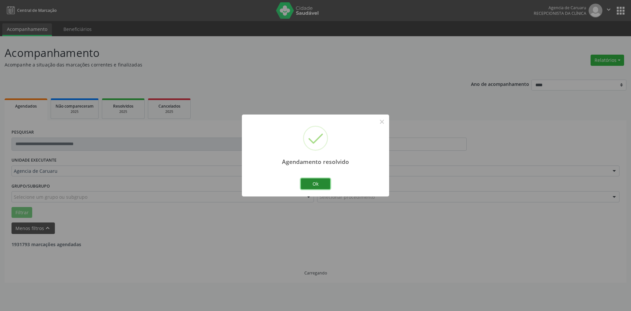
click at [312, 182] on button "Ok" at bounding box center [316, 183] width 30 height 11
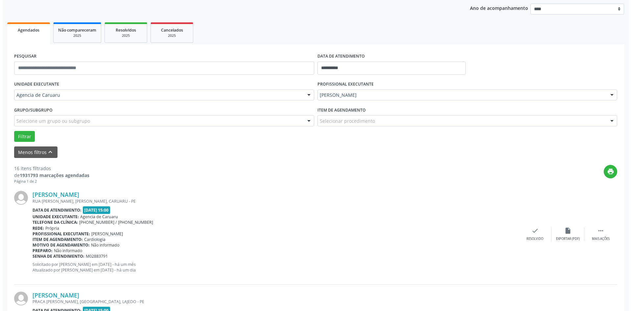
scroll to position [99, 0]
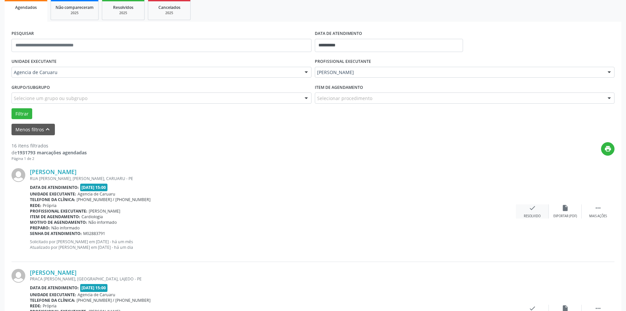
click at [532, 210] on icon "check" at bounding box center [532, 207] width 7 height 7
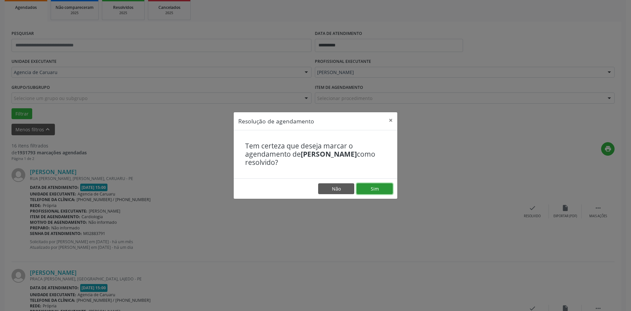
click at [376, 187] on button "Sim" at bounding box center [375, 188] width 36 height 11
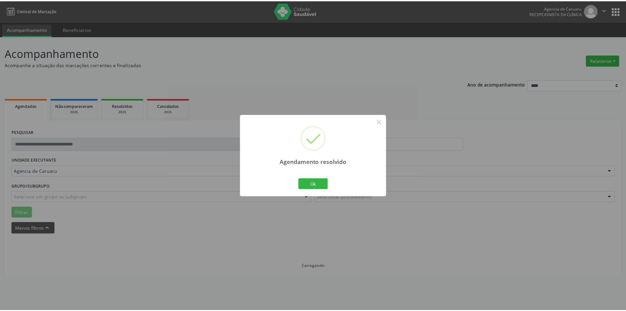
scroll to position [0, 0]
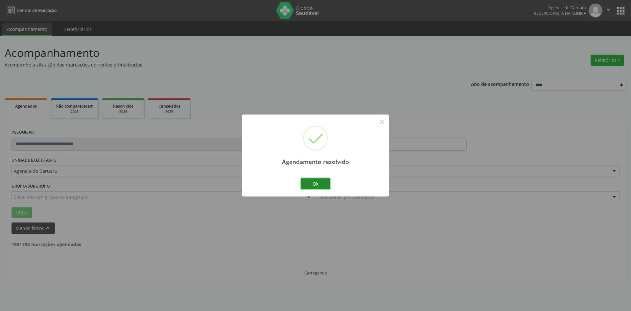
click at [320, 183] on button "Ok" at bounding box center [316, 183] width 30 height 11
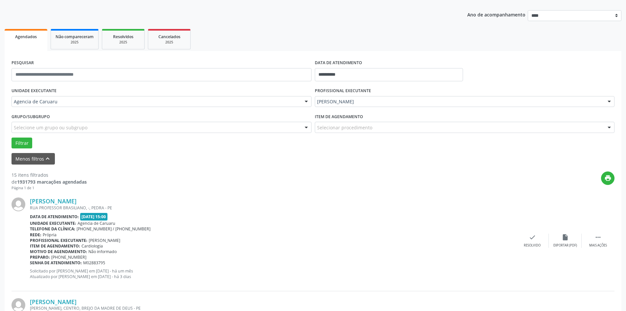
scroll to position [99, 0]
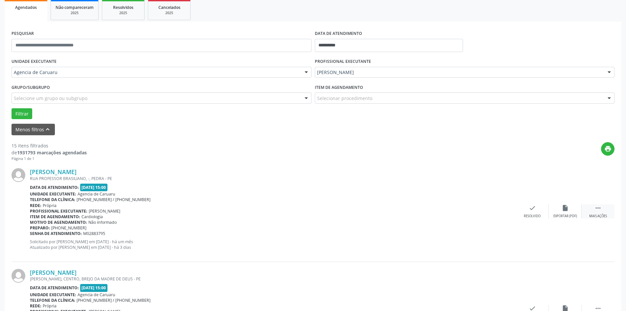
click at [594, 210] on div " Mais ações" at bounding box center [598, 211] width 33 height 14
click at [563, 208] on icon "alarm_off" at bounding box center [565, 207] width 7 height 7
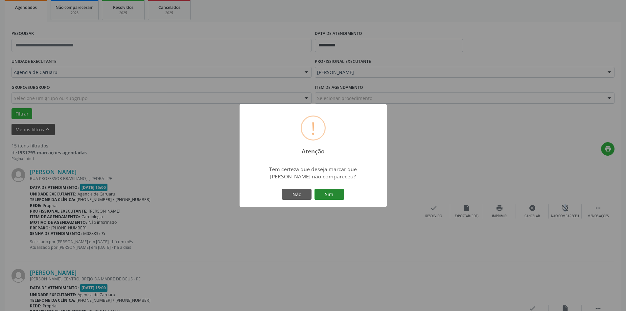
click at [328, 193] on button "Sim" at bounding box center [330, 194] width 30 height 11
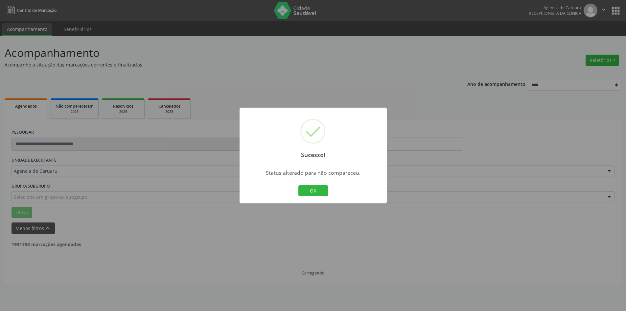
scroll to position [0, 0]
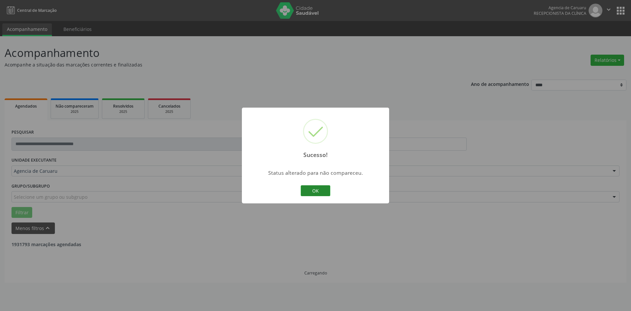
click at [318, 194] on button "OK" at bounding box center [316, 190] width 30 height 11
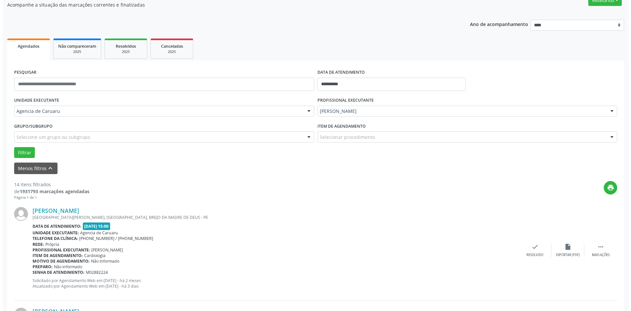
scroll to position [66, 0]
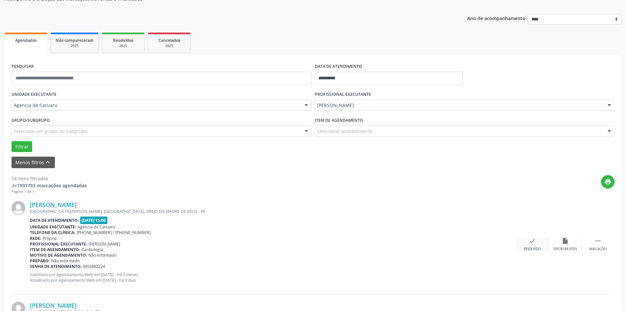
click at [530, 243] on icon "check" at bounding box center [532, 240] width 7 height 7
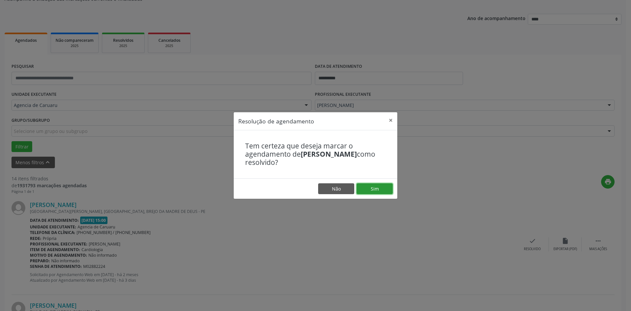
click at [386, 190] on button "Sim" at bounding box center [375, 188] width 36 height 11
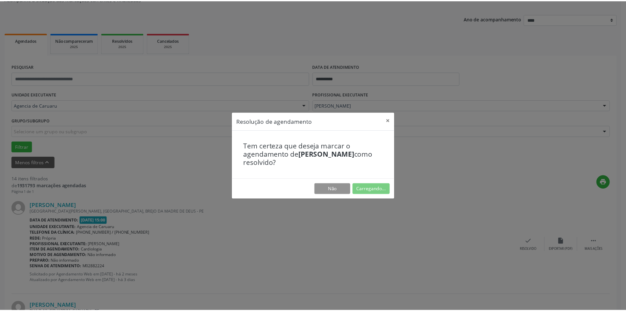
scroll to position [0, 0]
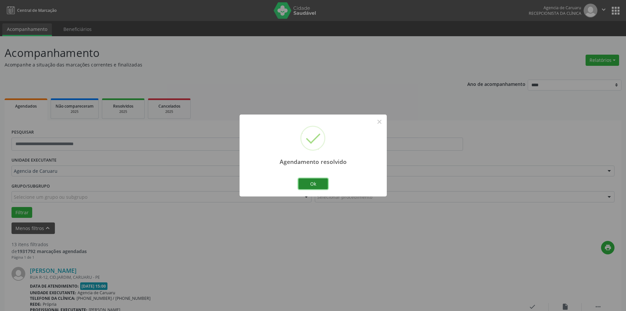
click at [314, 184] on button "Ok" at bounding box center [313, 183] width 30 height 11
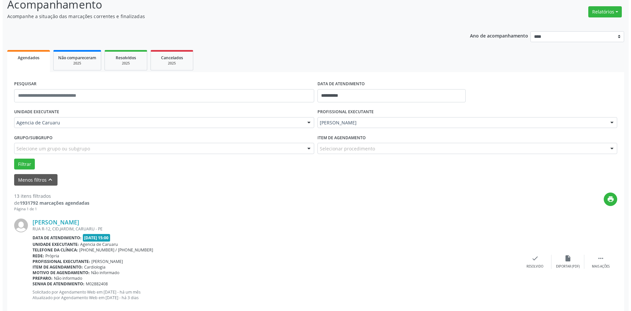
scroll to position [66, 0]
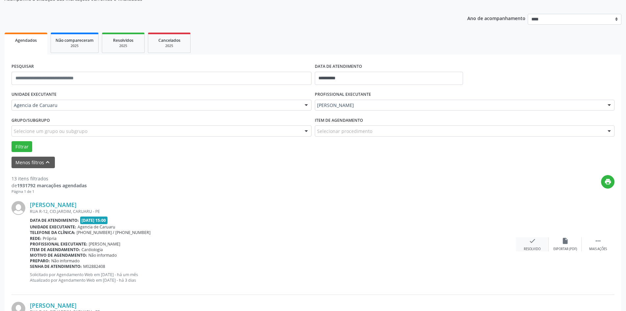
click at [532, 244] on icon "check" at bounding box center [532, 240] width 7 height 7
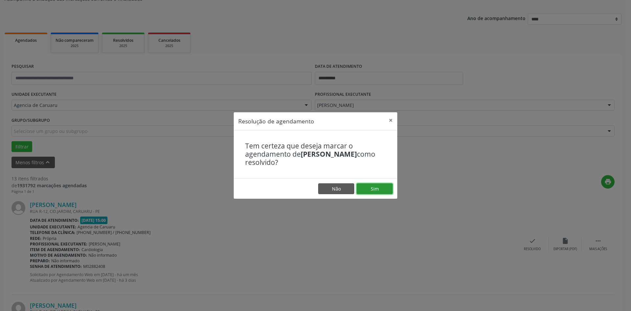
click at [373, 186] on button "Sim" at bounding box center [375, 188] width 36 height 11
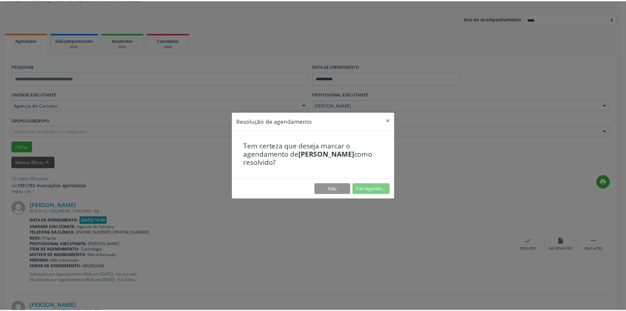
scroll to position [0, 0]
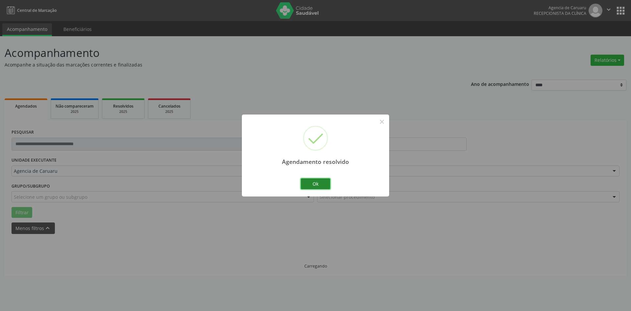
click at [319, 180] on button "Ok" at bounding box center [316, 183] width 30 height 11
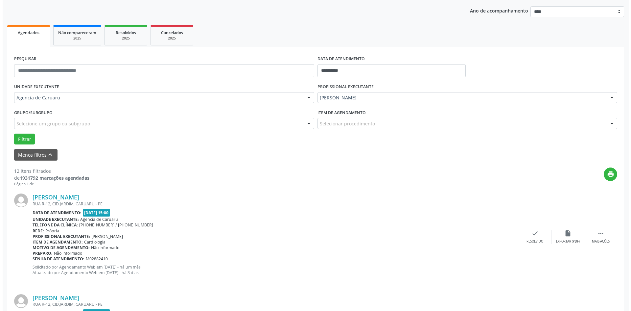
scroll to position [99, 0]
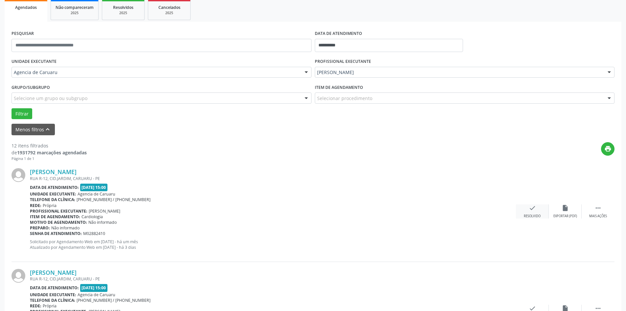
click at [532, 207] on icon "check" at bounding box center [532, 207] width 7 height 7
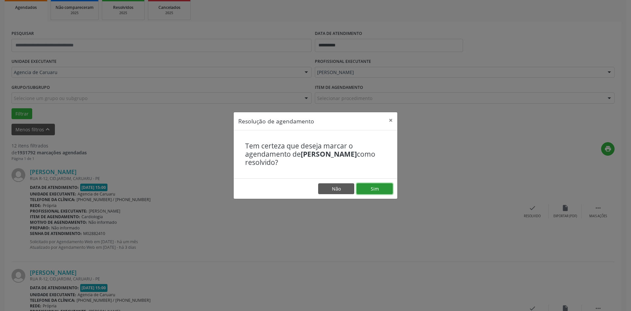
click at [382, 190] on button "Sim" at bounding box center [375, 188] width 36 height 11
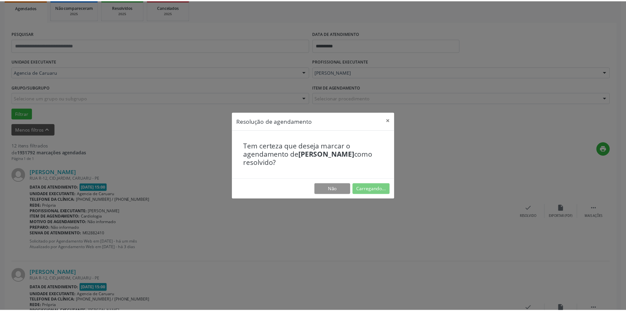
scroll to position [0, 0]
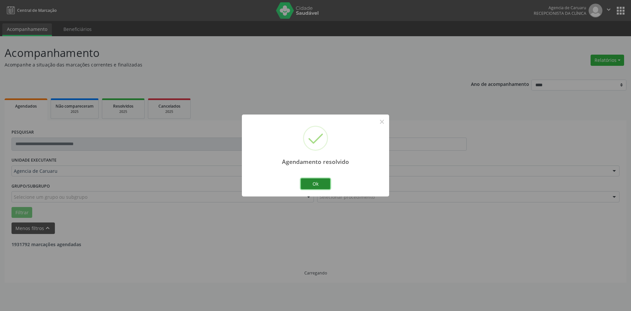
click at [320, 184] on button "Ok" at bounding box center [316, 183] width 30 height 11
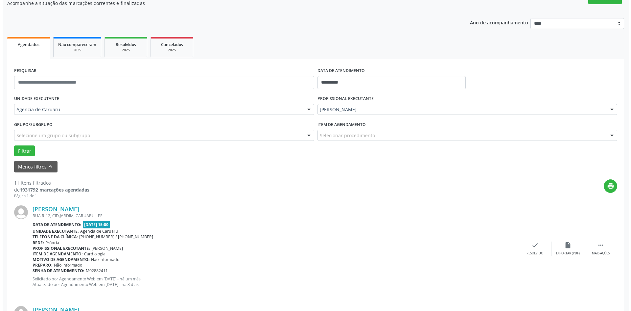
scroll to position [99, 0]
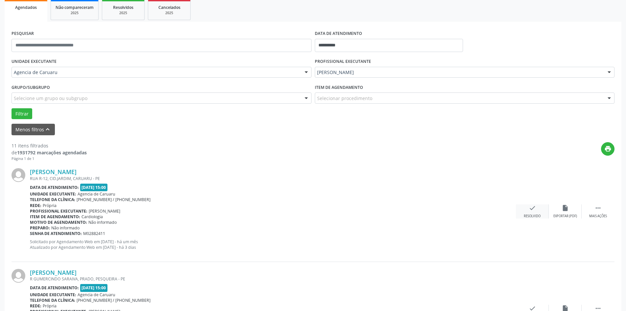
click at [538, 209] on div "check Resolvido" at bounding box center [532, 211] width 33 height 14
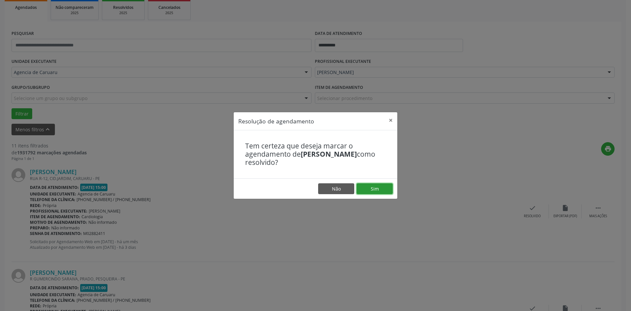
click at [382, 191] on button "Sim" at bounding box center [375, 188] width 36 height 11
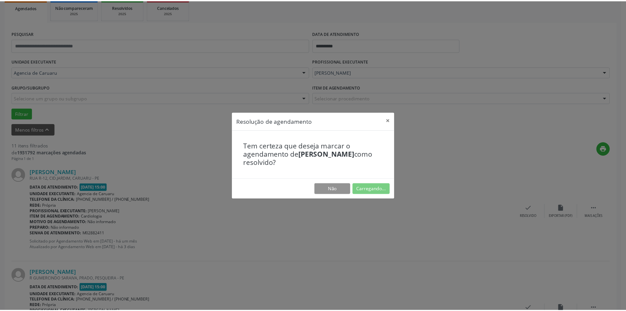
scroll to position [0, 0]
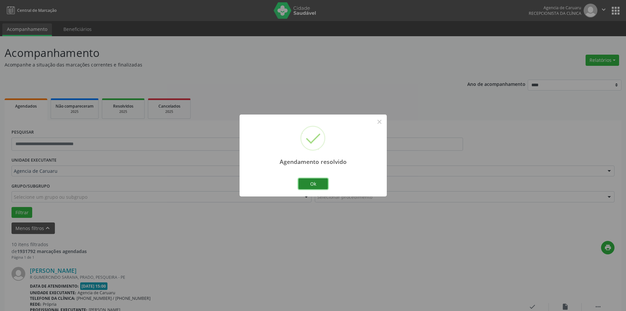
click at [317, 182] on button "Ok" at bounding box center [313, 183] width 30 height 11
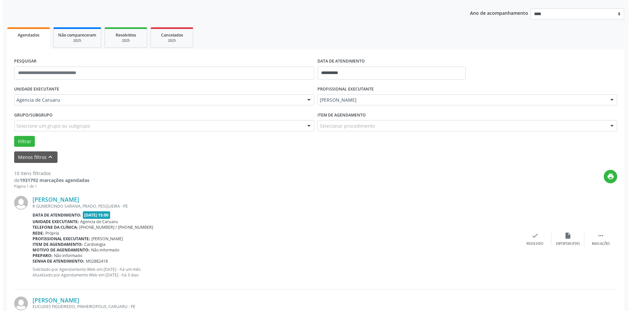
scroll to position [99, 0]
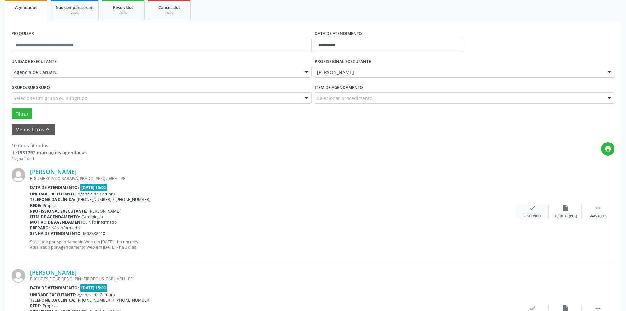
click at [528, 215] on div "Resolvido" at bounding box center [532, 216] width 17 height 5
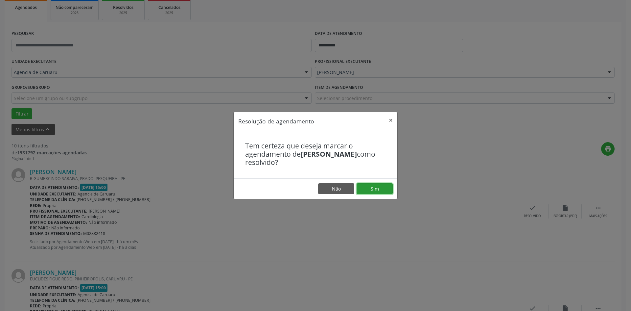
click at [383, 188] on button "Sim" at bounding box center [375, 188] width 36 height 11
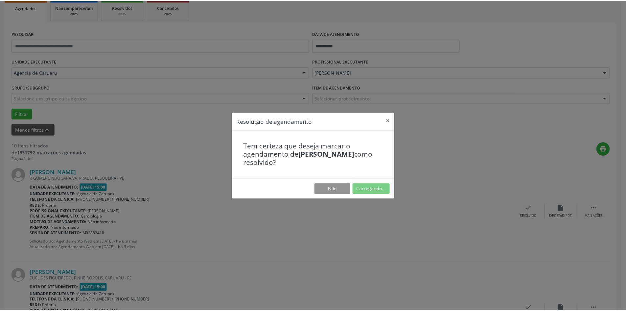
scroll to position [0, 0]
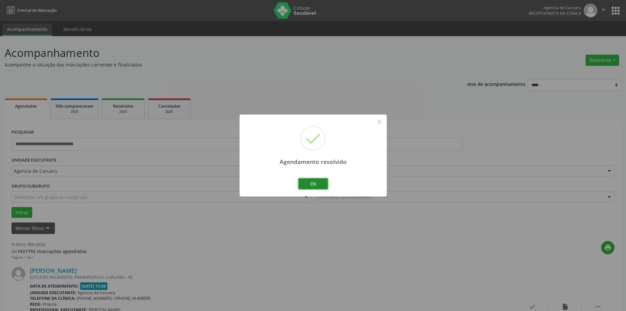
click at [315, 183] on button "Ok" at bounding box center [313, 183] width 30 height 11
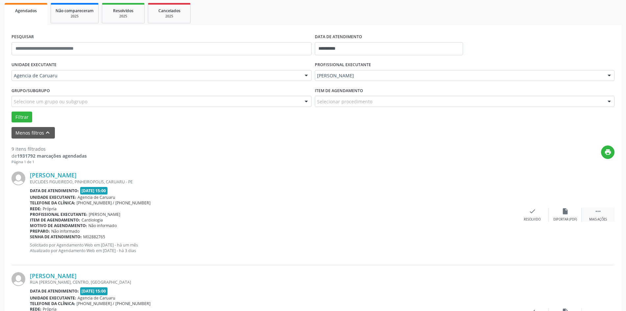
scroll to position [99, 0]
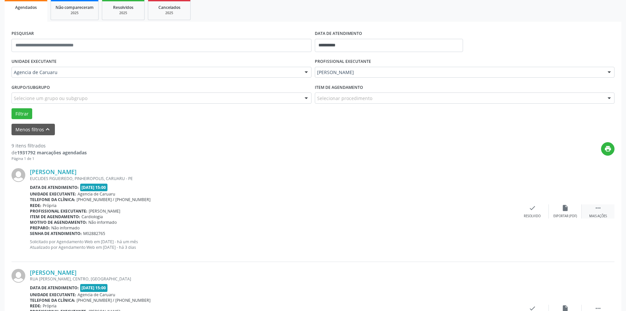
click at [598, 212] on div " Mais ações" at bounding box center [598, 211] width 33 height 14
click at [568, 207] on icon "alarm_off" at bounding box center [565, 207] width 7 height 7
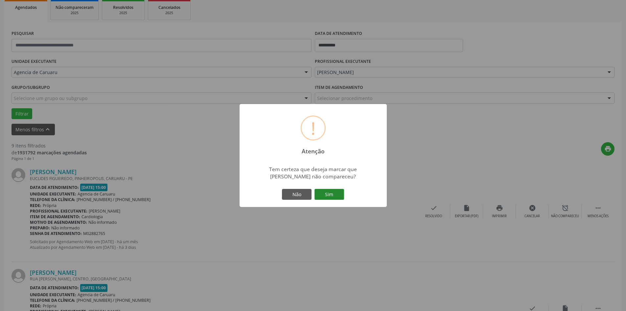
click at [327, 195] on button "Sim" at bounding box center [330, 194] width 30 height 11
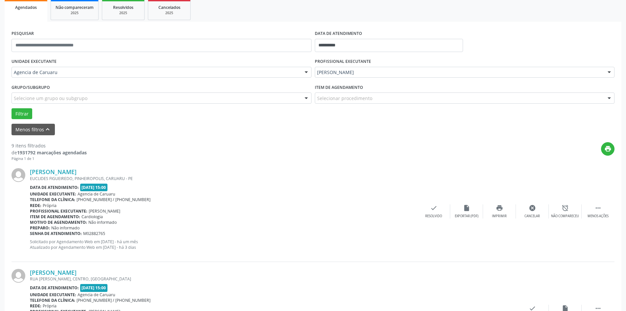
scroll to position [0, 0]
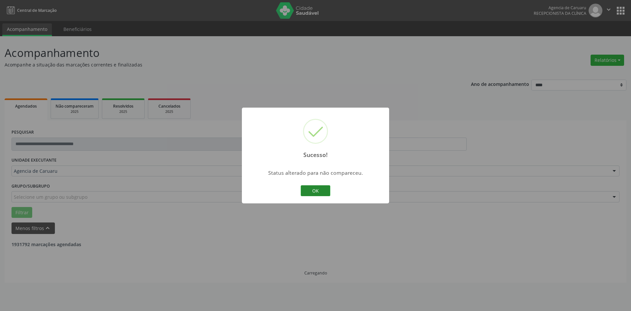
click at [307, 193] on button "OK" at bounding box center [316, 190] width 30 height 11
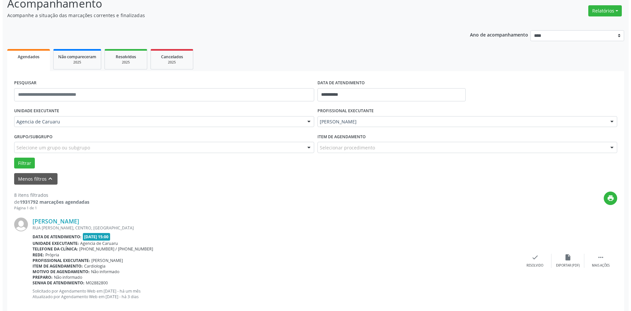
scroll to position [99, 0]
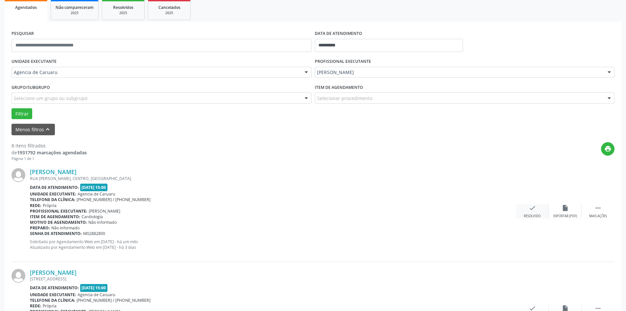
click at [533, 212] on div "check Resolvido" at bounding box center [532, 211] width 33 height 14
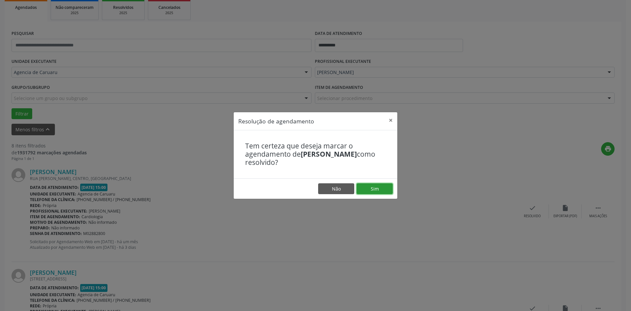
click at [366, 185] on button "Sim" at bounding box center [375, 188] width 36 height 11
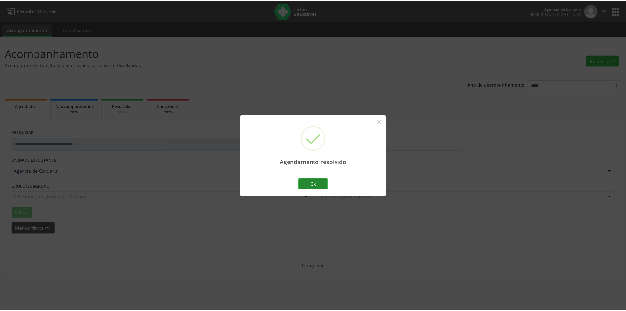
scroll to position [0, 0]
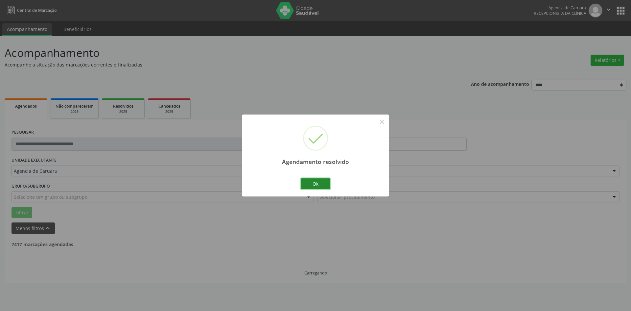
click at [305, 182] on button "Ok" at bounding box center [316, 183] width 30 height 11
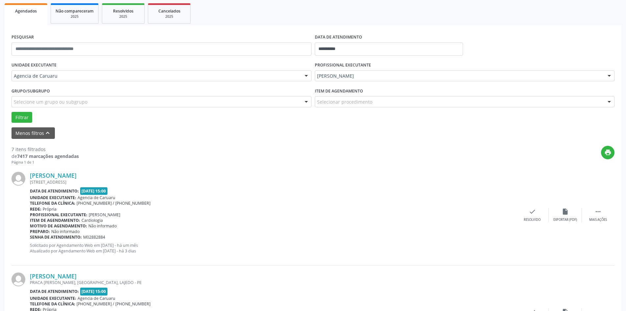
scroll to position [99, 0]
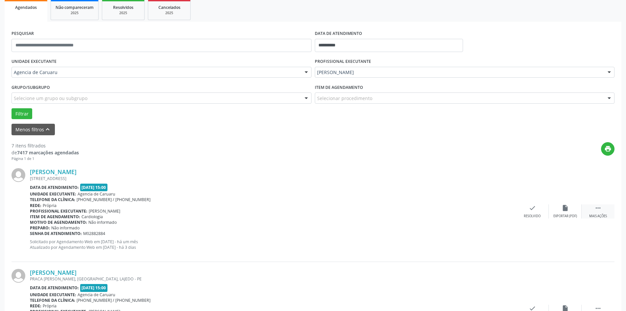
click at [596, 210] on icon "" at bounding box center [598, 207] width 7 height 7
click at [566, 213] on div "alarm_off Não compareceu" at bounding box center [565, 211] width 33 height 14
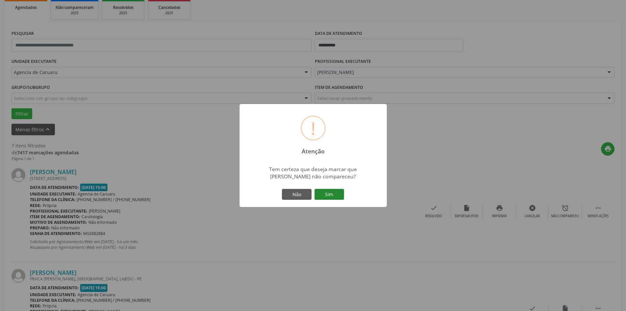
click at [342, 193] on button "Sim" at bounding box center [330, 194] width 30 height 11
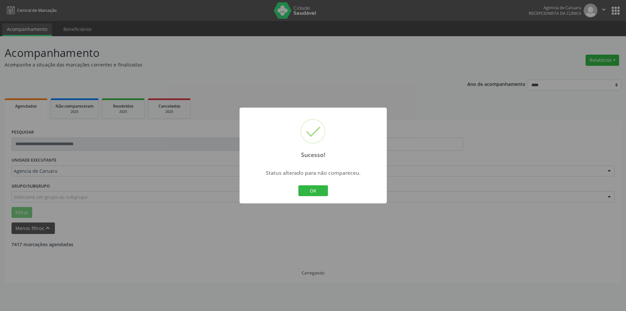
scroll to position [0, 0]
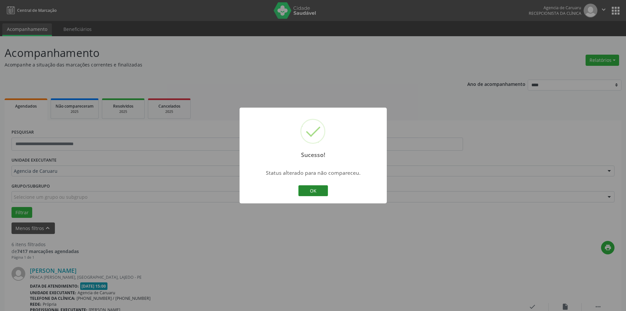
click at [315, 187] on button "OK" at bounding box center [313, 190] width 30 height 11
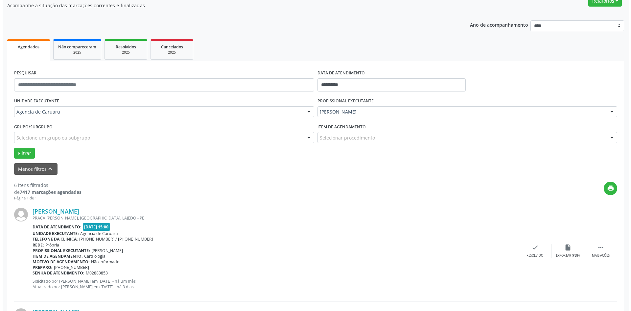
scroll to position [66, 0]
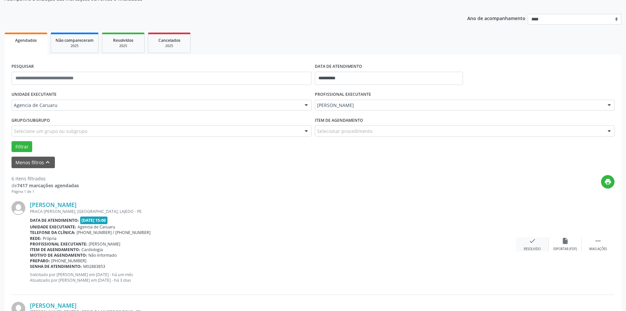
click at [534, 244] on icon "check" at bounding box center [532, 240] width 7 height 7
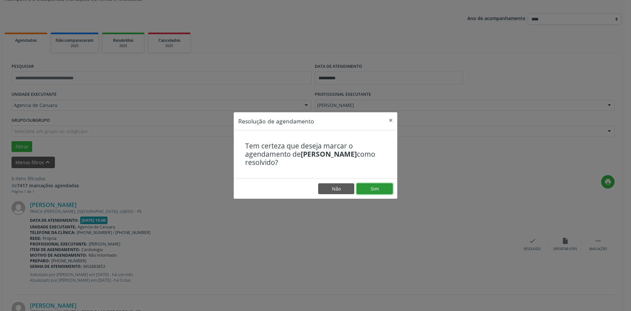
click at [380, 188] on button "Sim" at bounding box center [375, 188] width 36 height 11
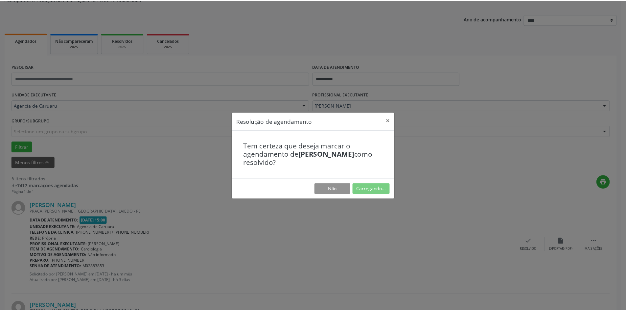
scroll to position [0, 0]
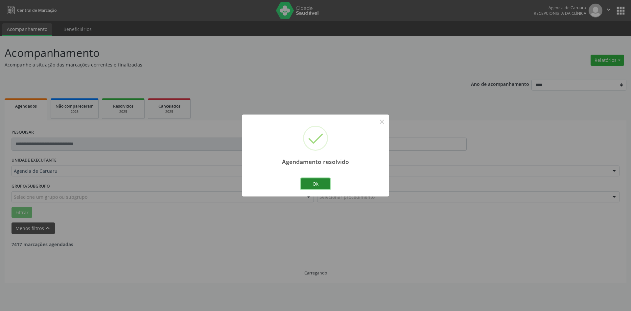
click at [311, 182] on button "Ok" at bounding box center [316, 183] width 30 height 11
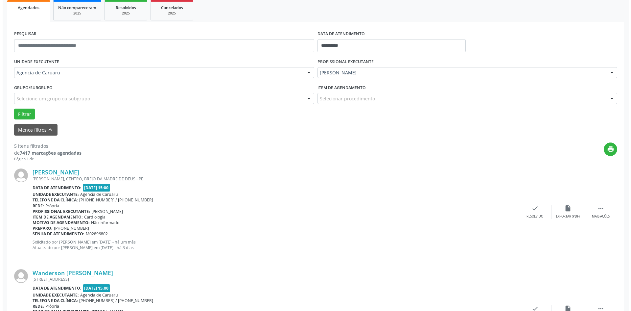
scroll to position [99, 0]
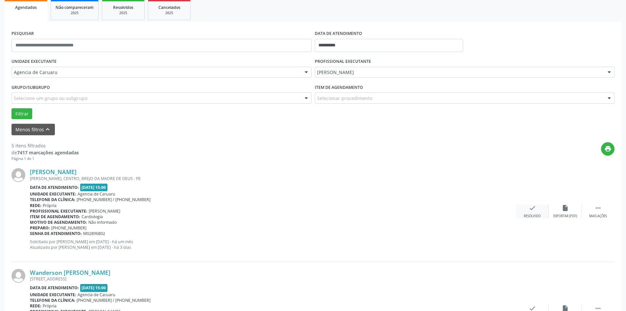
click at [535, 214] on div "Resolvido" at bounding box center [532, 216] width 17 height 5
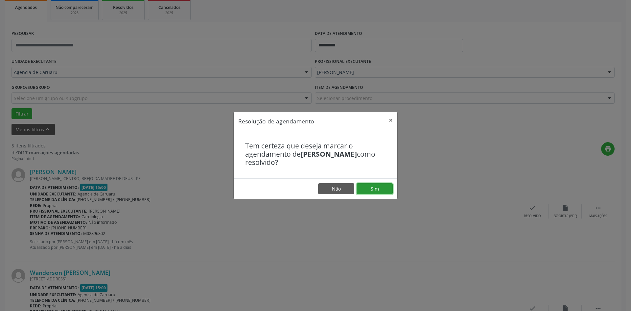
click at [385, 188] on button "Sim" at bounding box center [375, 188] width 36 height 11
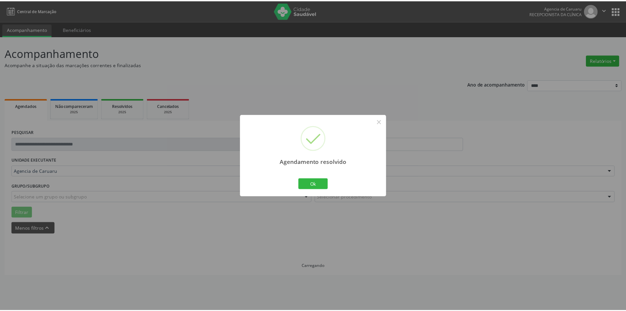
scroll to position [0, 0]
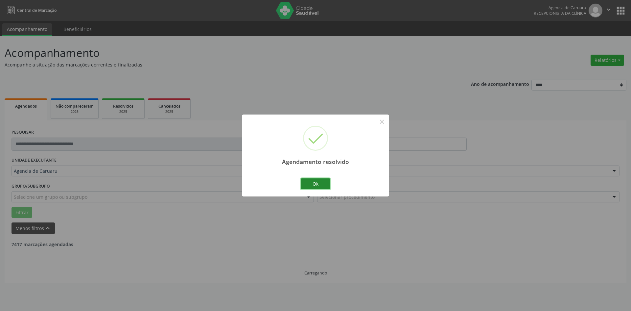
click at [314, 180] on button "Ok" at bounding box center [316, 183] width 30 height 11
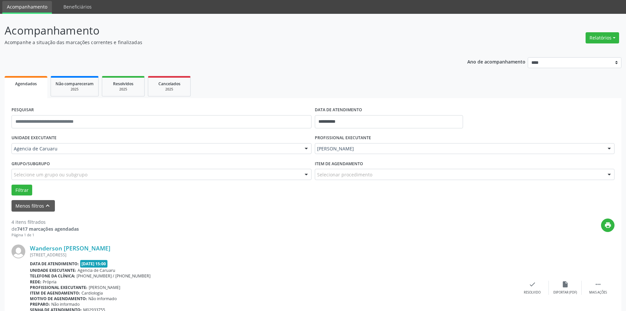
scroll to position [99, 0]
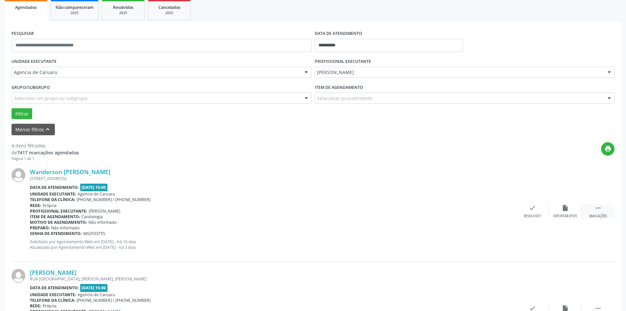
click at [603, 209] on div " Mais ações" at bounding box center [598, 211] width 33 height 14
click at [558, 210] on div "alarm_off Não compareceu" at bounding box center [565, 211] width 33 height 14
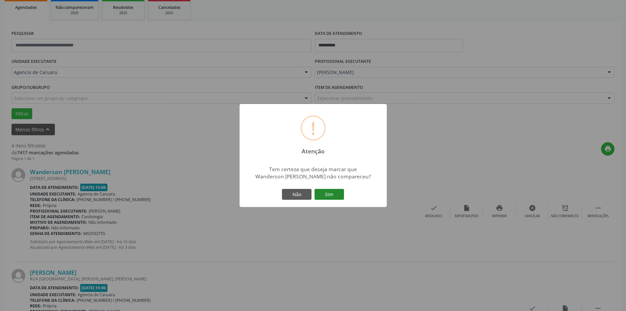
click at [337, 193] on button "Sim" at bounding box center [330, 194] width 30 height 11
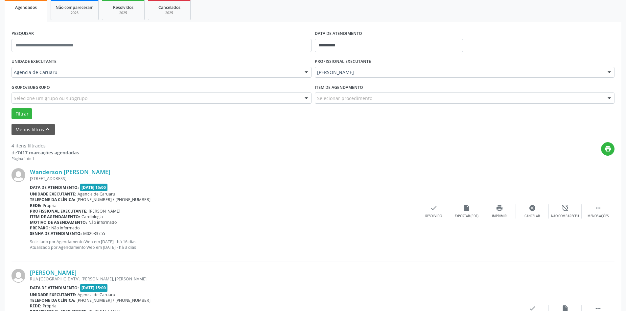
scroll to position [0, 0]
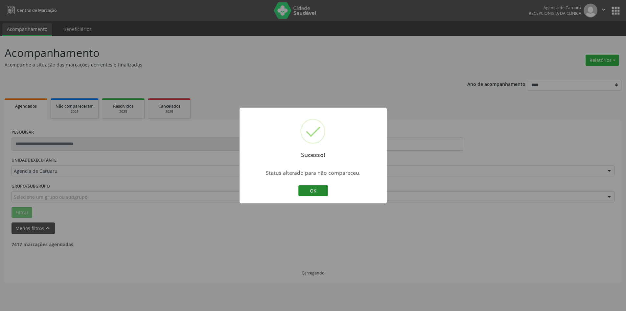
click at [315, 187] on button "OK" at bounding box center [313, 190] width 30 height 11
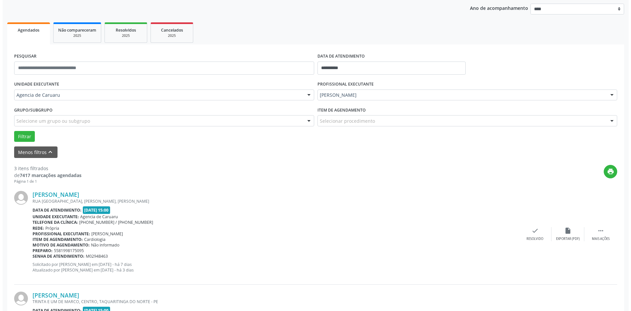
scroll to position [99, 0]
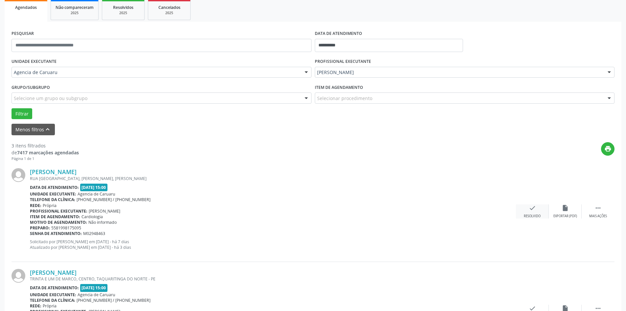
click at [531, 214] on div "Resolvido" at bounding box center [532, 216] width 17 height 5
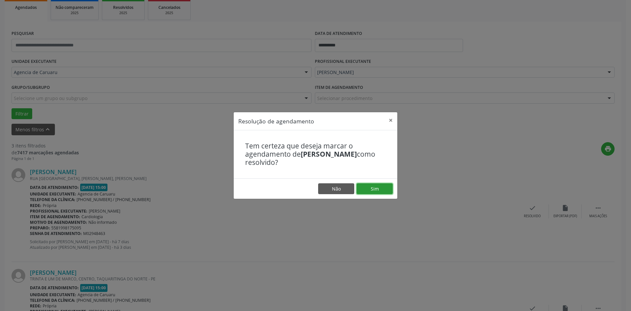
click at [364, 189] on button "Sim" at bounding box center [375, 188] width 36 height 11
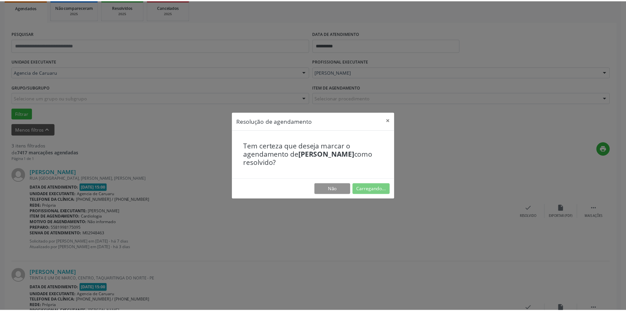
scroll to position [0, 0]
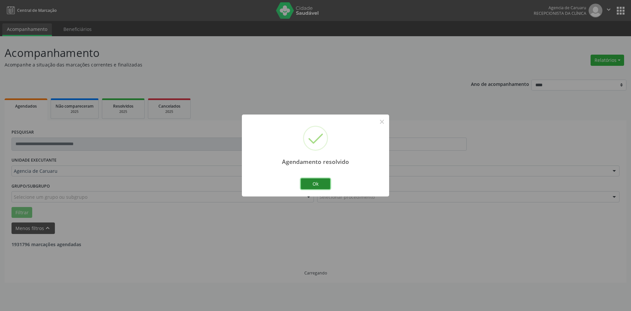
click at [314, 184] on button "Ok" at bounding box center [316, 183] width 30 height 11
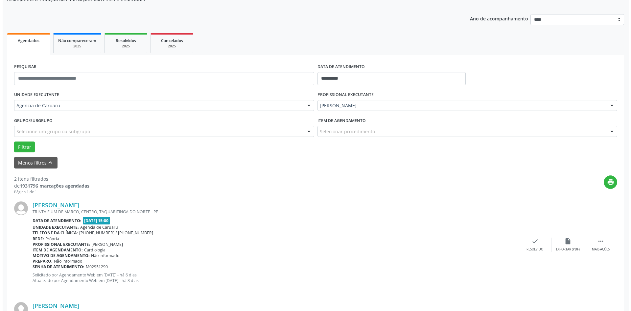
scroll to position [66, 0]
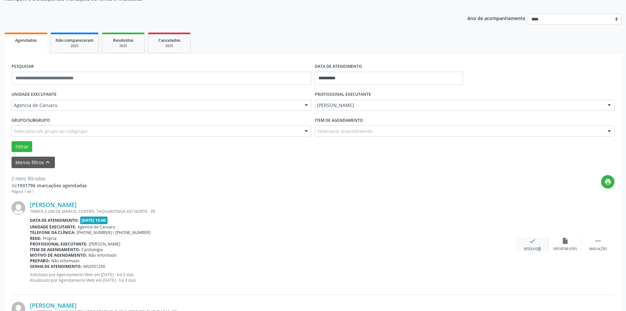
click at [534, 245] on div "check Resolvido" at bounding box center [532, 244] width 33 height 14
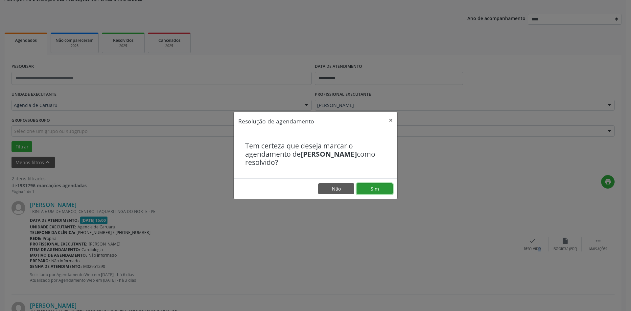
click at [373, 190] on button "Sim" at bounding box center [375, 188] width 36 height 11
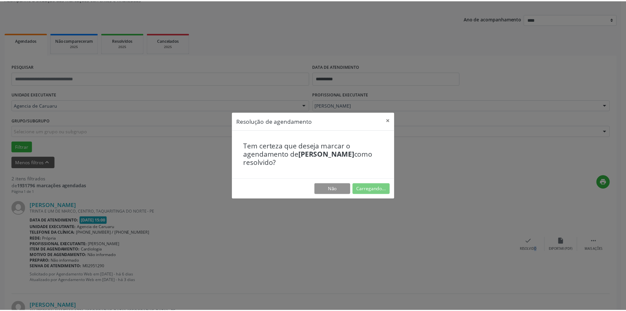
scroll to position [0, 0]
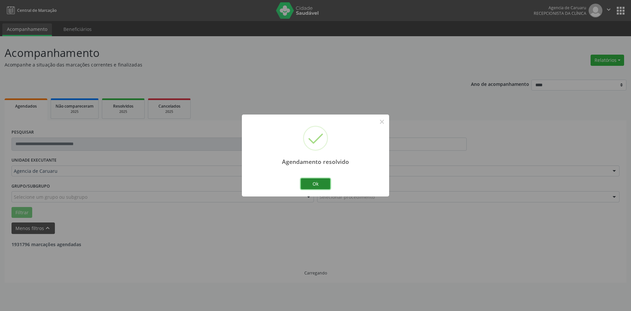
click at [310, 179] on button "Ok" at bounding box center [316, 183] width 30 height 11
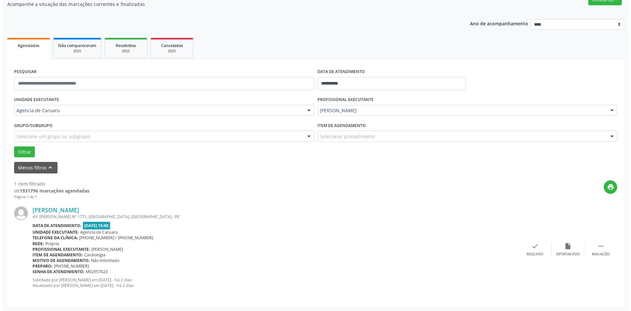
scroll to position [61, 0]
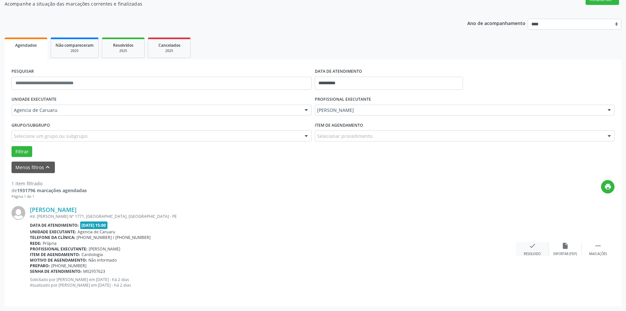
click at [535, 244] on icon "check" at bounding box center [532, 245] width 7 height 7
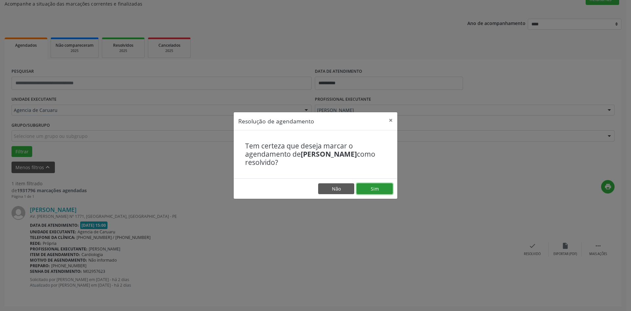
click at [371, 186] on button "Sim" at bounding box center [375, 188] width 36 height 11
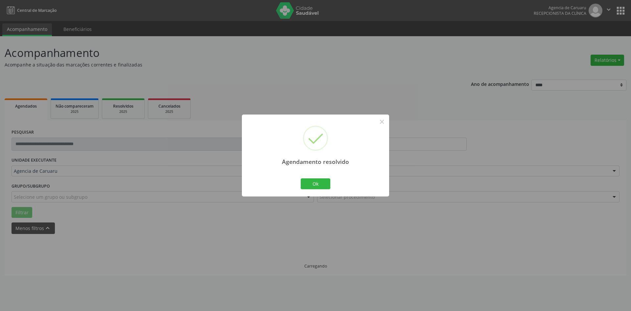
scroll to position [0, 0]
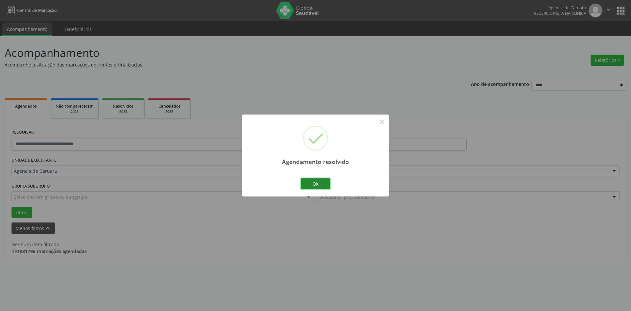
click at [317, 187] on button "Ok" at bounding box center [316, 183] width 30 height 11
